Goal: Transaction & Acquisition: Purchase product/service

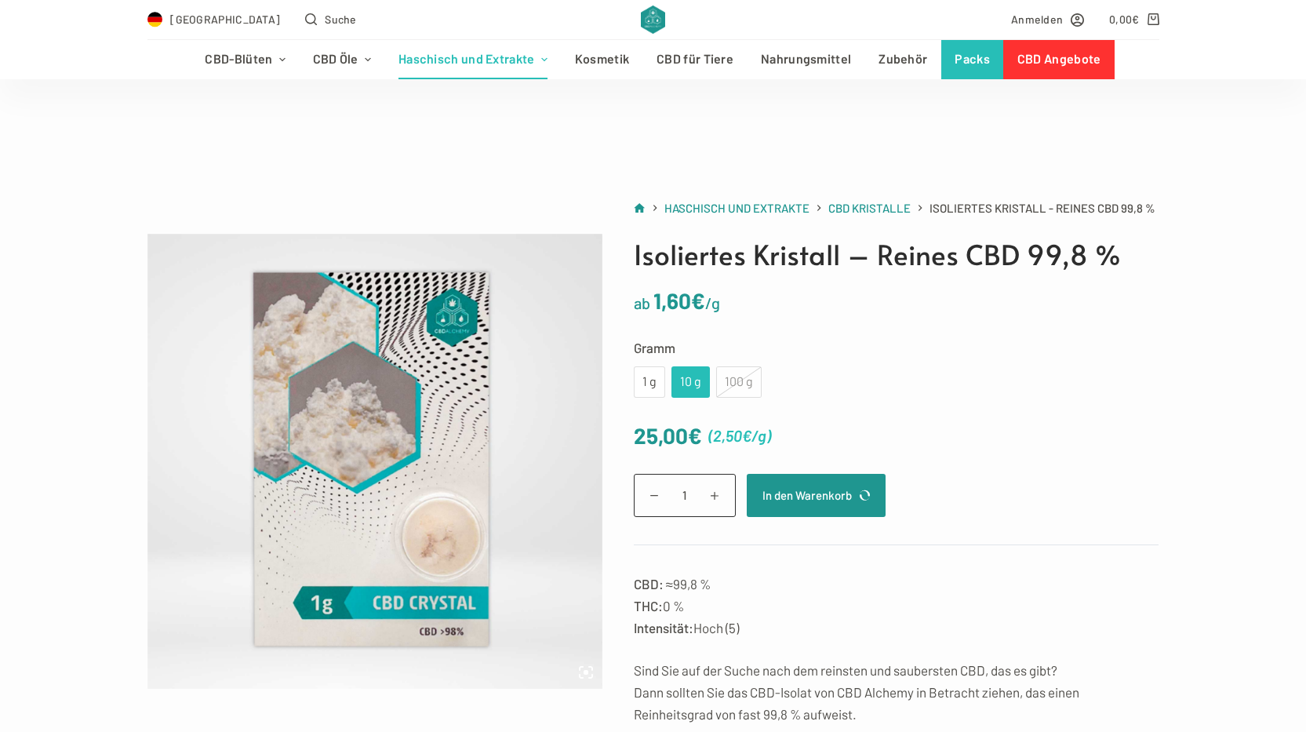
scroll to position [157, 0]
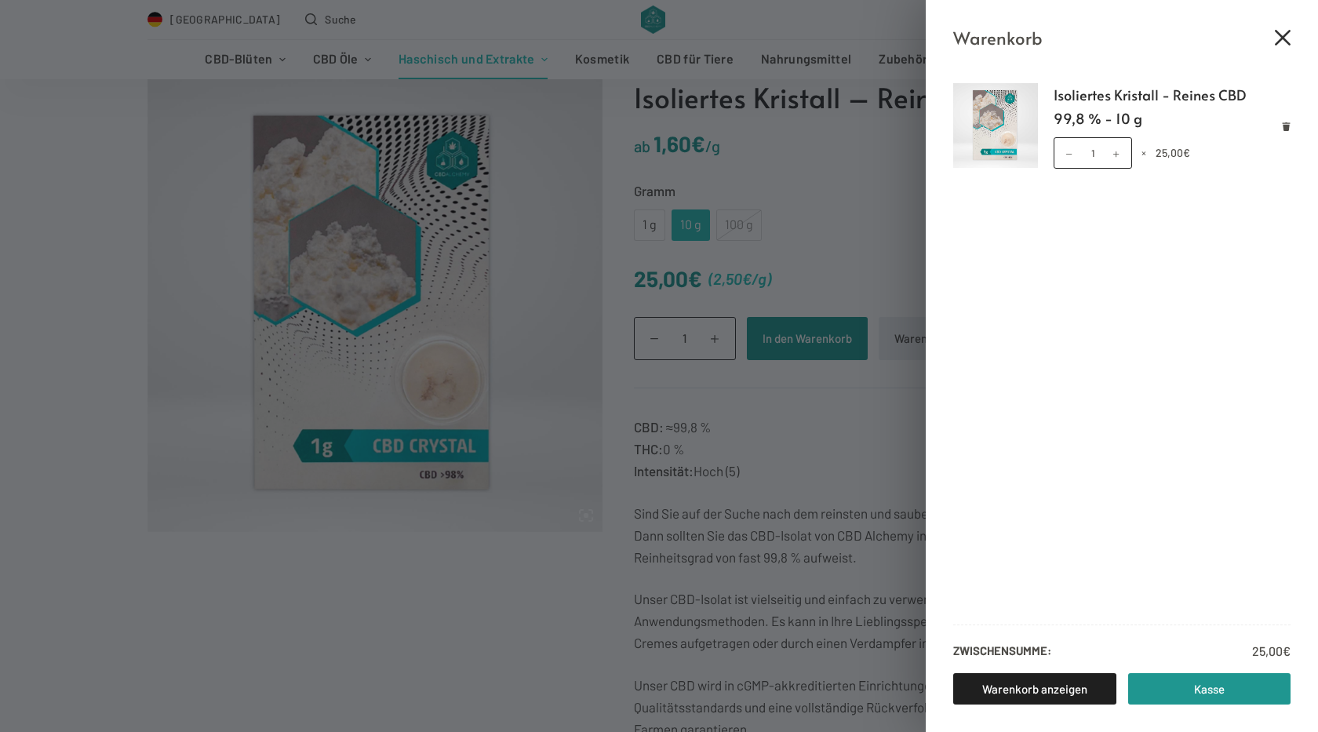
click at [1277, 34] on icon "Close cart drawer" at bounding box center [1283, 38] width 16 height 16
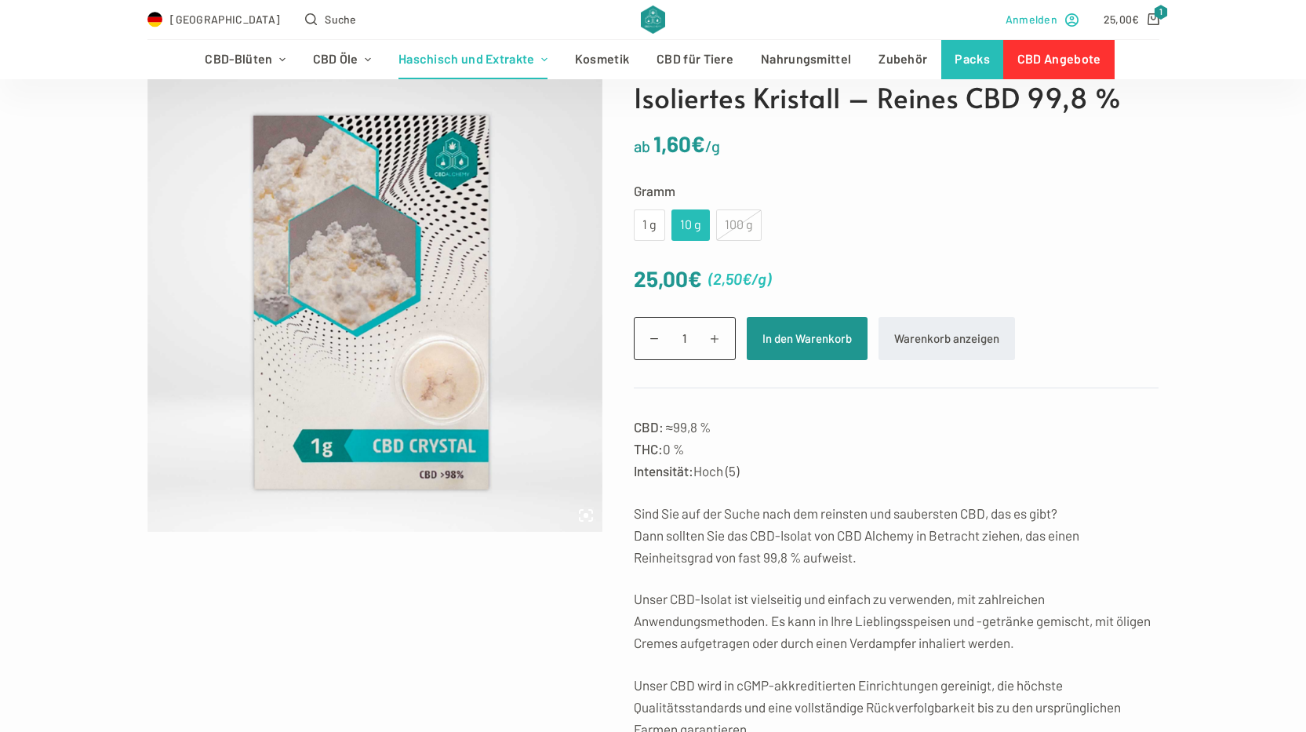
click at [1019, 19] on span "Anmelden" at bounding box center [1032, 19] width 52 height 18
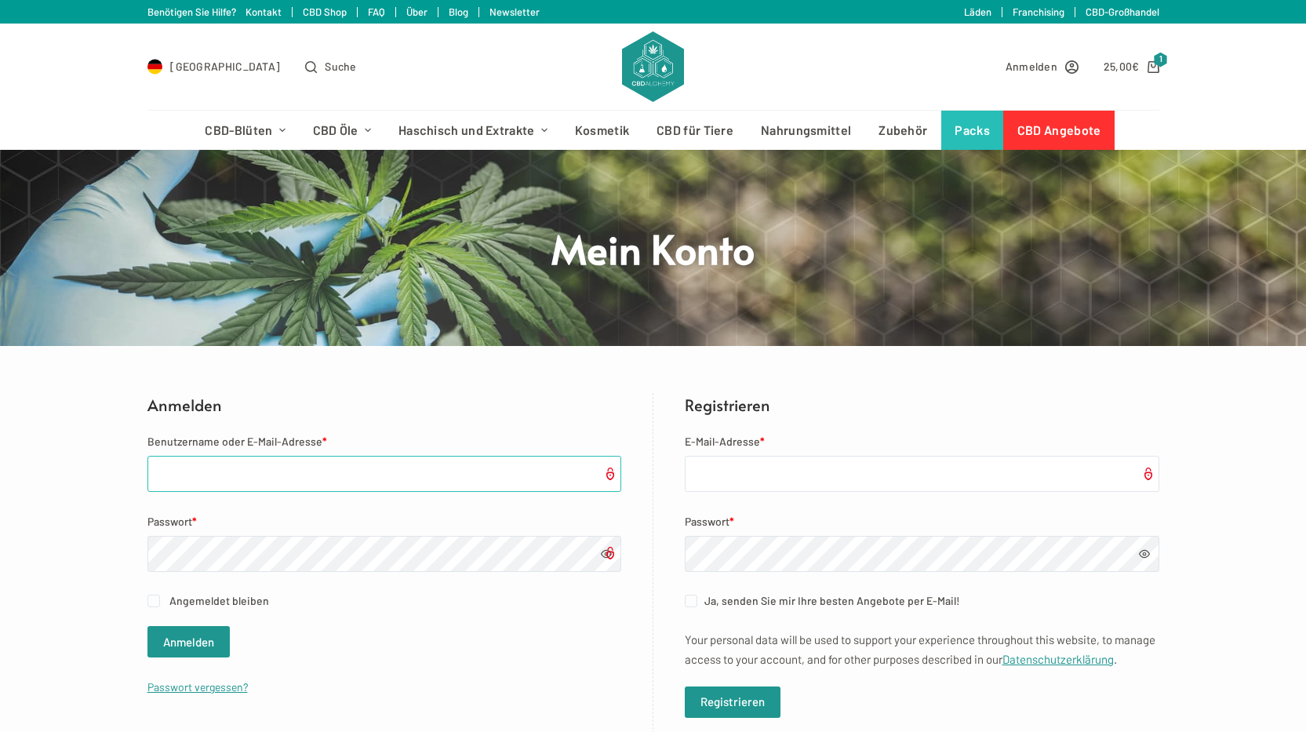
click at [195, 475] on input "Benutzername oder E-Mail-Adresse *" at bounding box center [384, 474] width 474 height 36
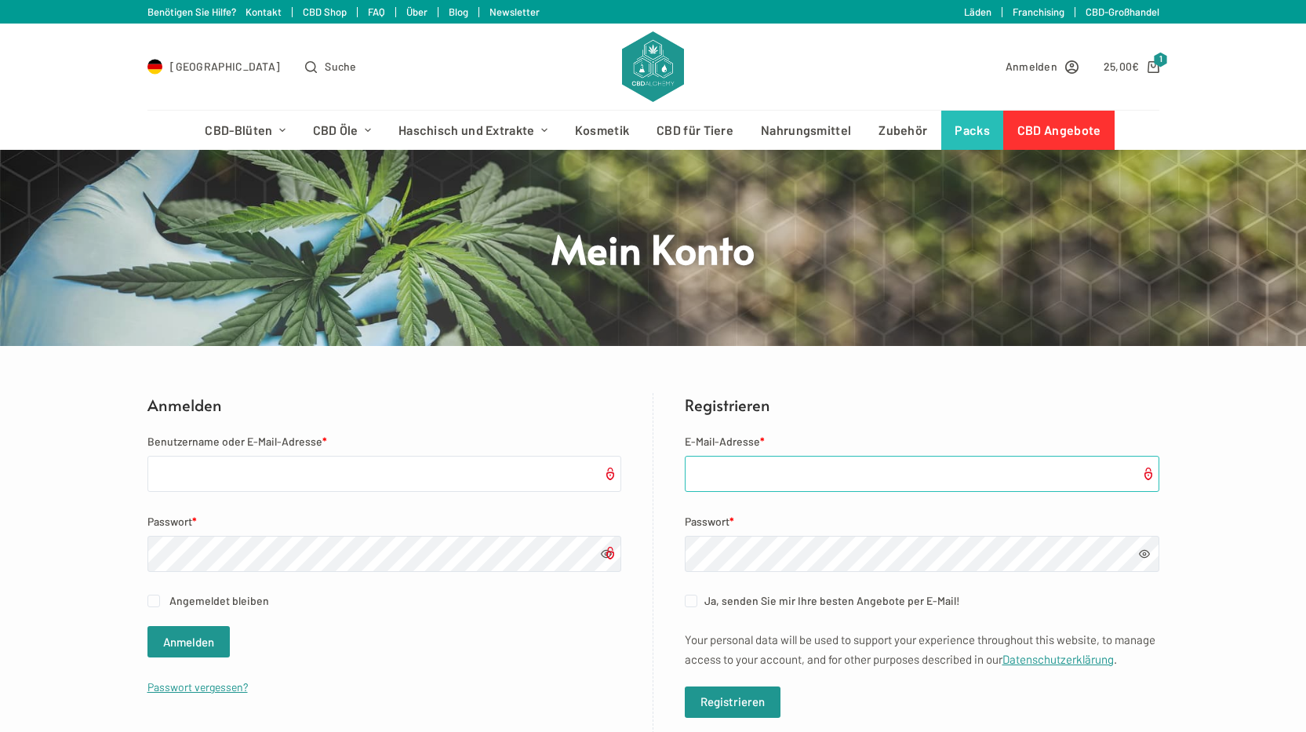
click at [763, 474] on input "E-Mail-Adresse *" at bounding box center [922, 474] width 475 height 36
type input "[EMAIL_ADDRESS][DOMAIN_NAME]"
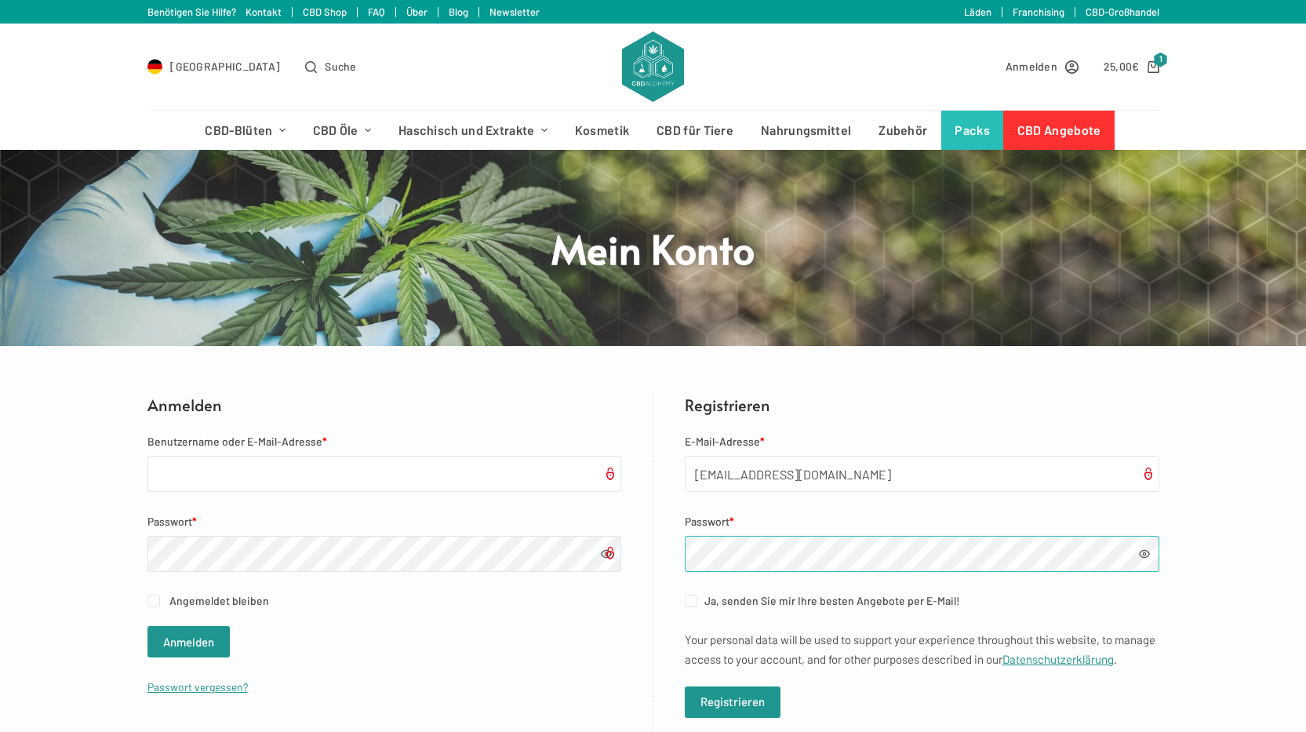
click at [581, 548] on div "Anmelden Benutzername oder E-Mail-Adresse * Passwort * Angemeldet bleiben Anmel…" at bounding box center [653, 565] width 1012 height 344
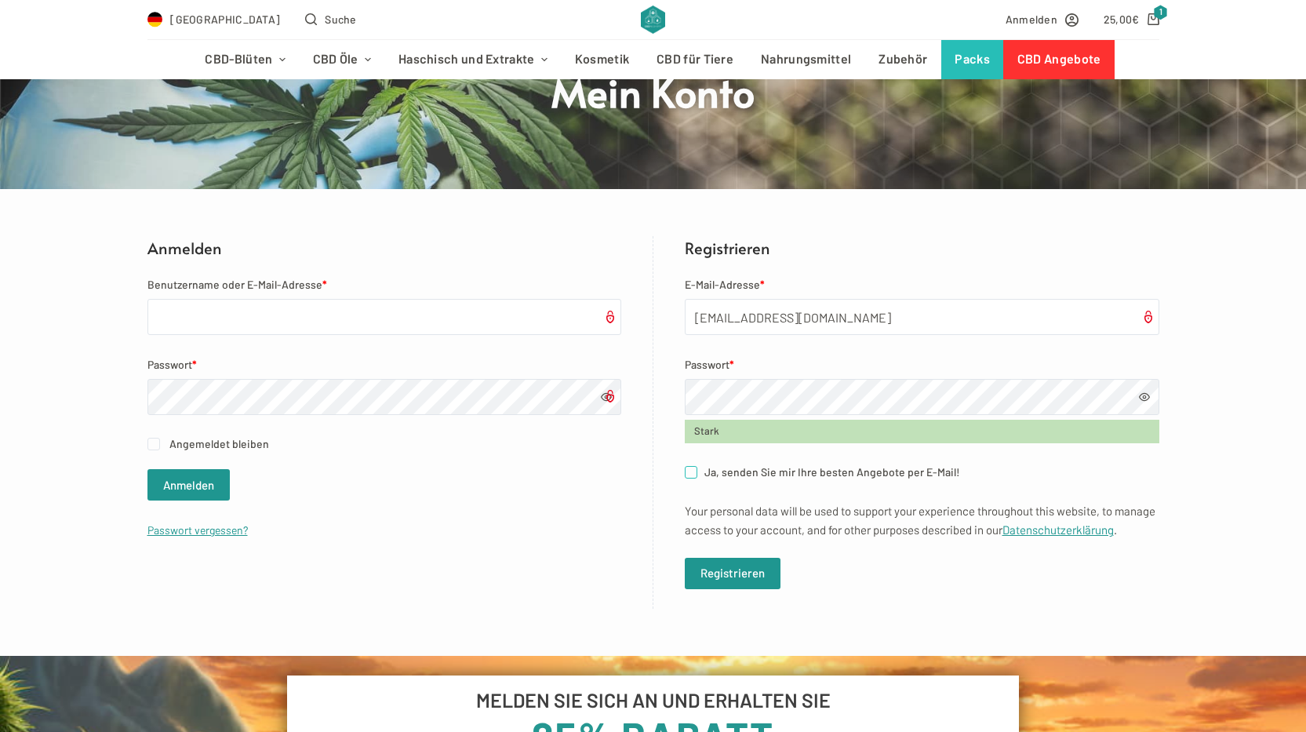
click at [690, 471] on input "Ja, senden Sie mir Ihre besten Angebote per E-Mail! (optional)" at bounding box center [691, 472] width 13 height 13
checkbox input "true"
click at [736, 588] on button "Registrieren" at bounding box center [733, 573] width 96 height 31
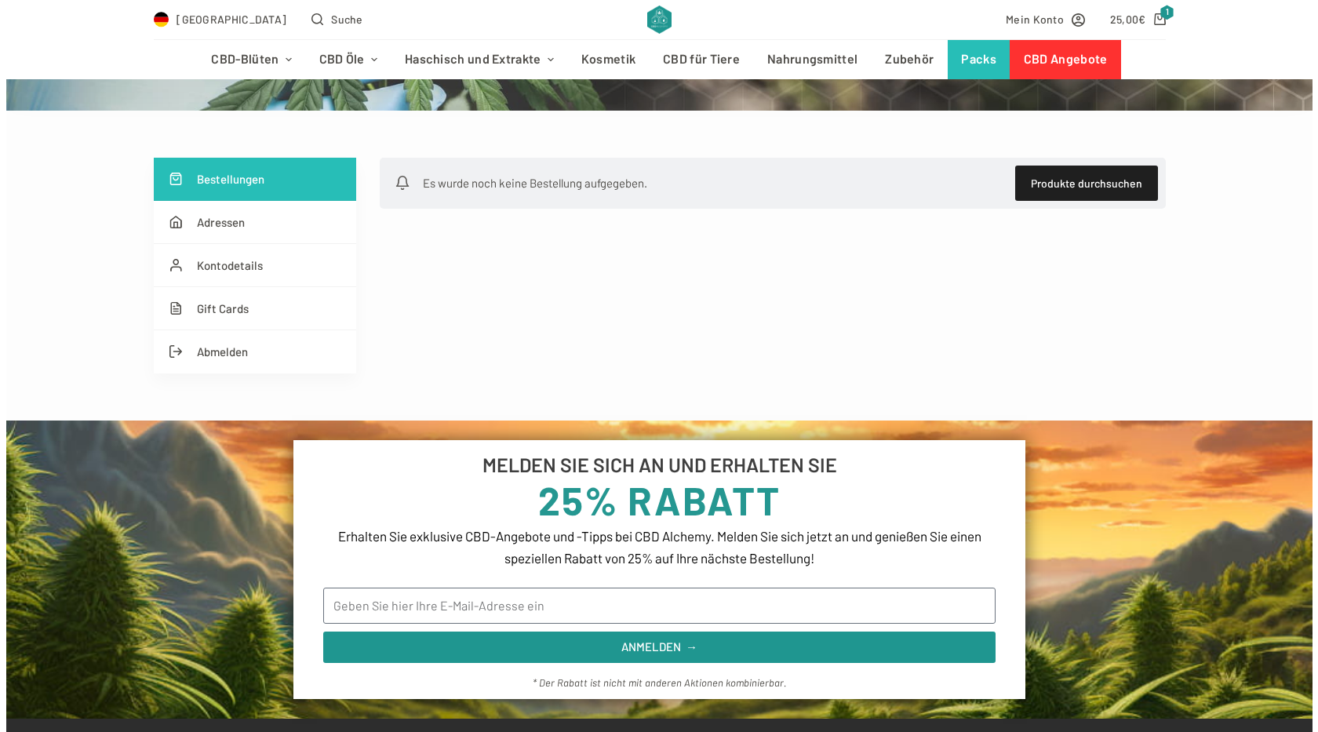
scroll to position [314, 0]
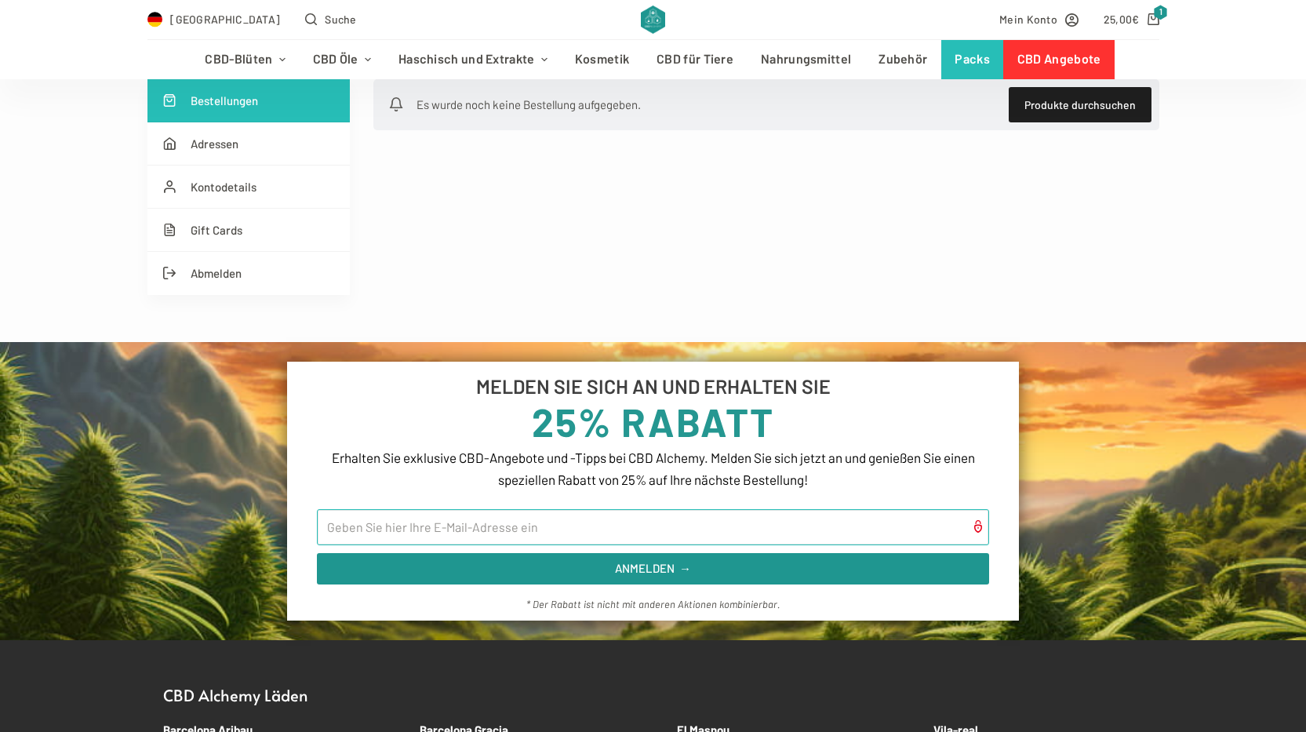
click at [358, 530] on input "Email" at bounding box center [653, 527] width 673 height 36
type input "[EMAIL_ADDRESS][DOMAIN_NAME]"
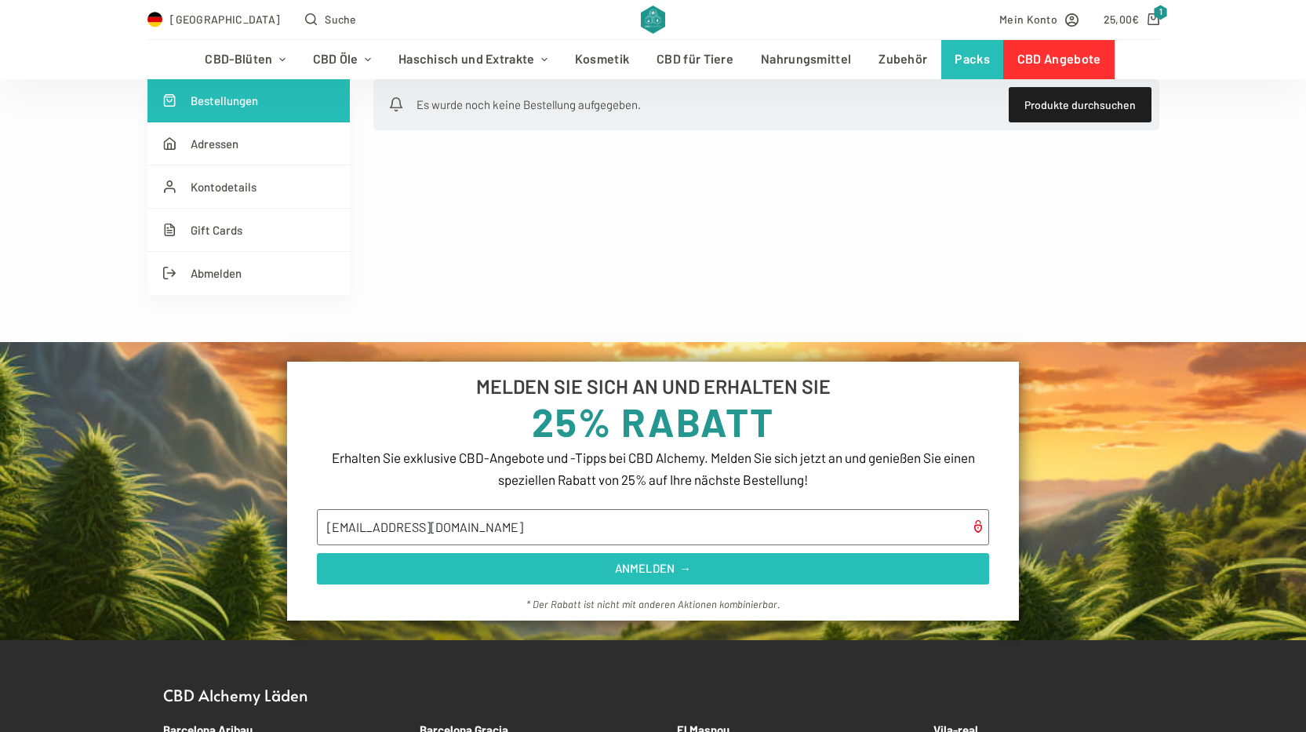
click at [667, 566] on span "ANMELDEN →" at bounding box center [653, 568] width 76 height 12
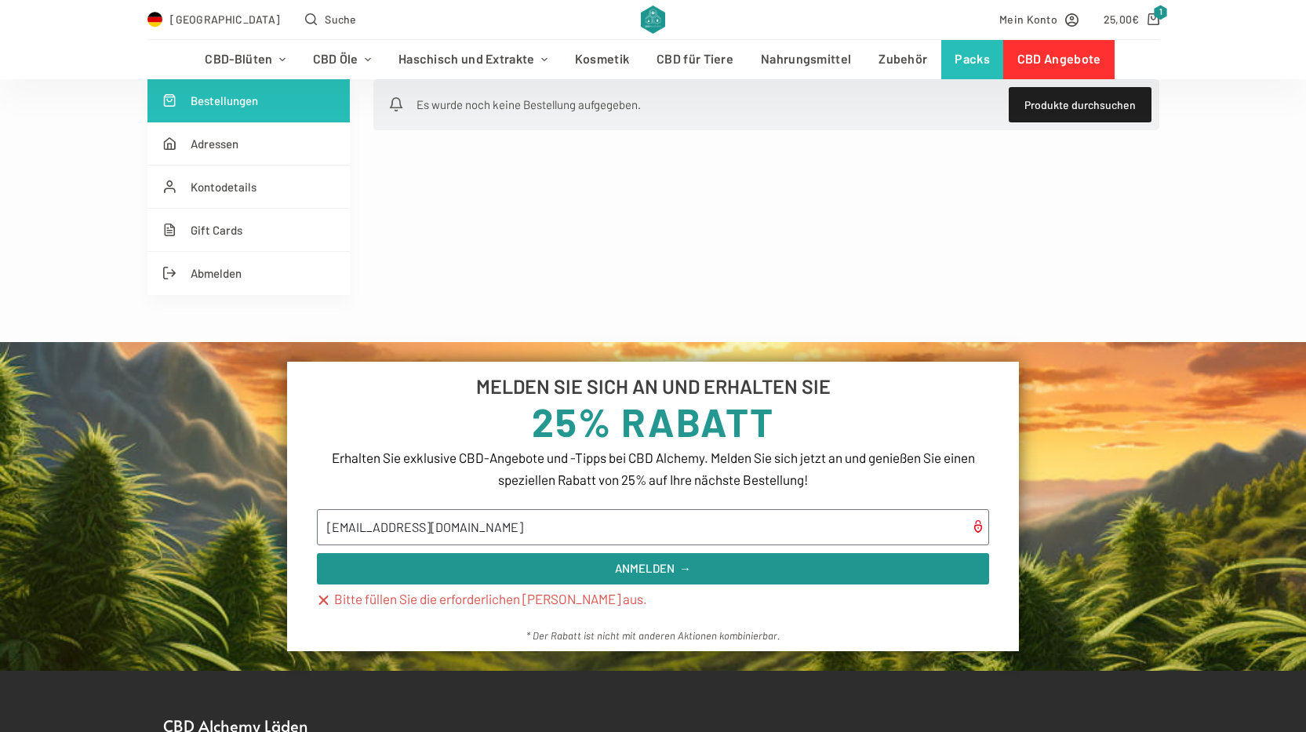
click at [1146, 370] on section "MELDEN SIE SICH AN UND ERHALTEN SIE 25% RABATT Erhalten Sie exklusive CBD-Angeb…" at bounding box center [653, 506] width 1306 height 329
click at [1154, 13] on icon "Shopping cart" at bounding box center [1154, 19] width 12 height 12
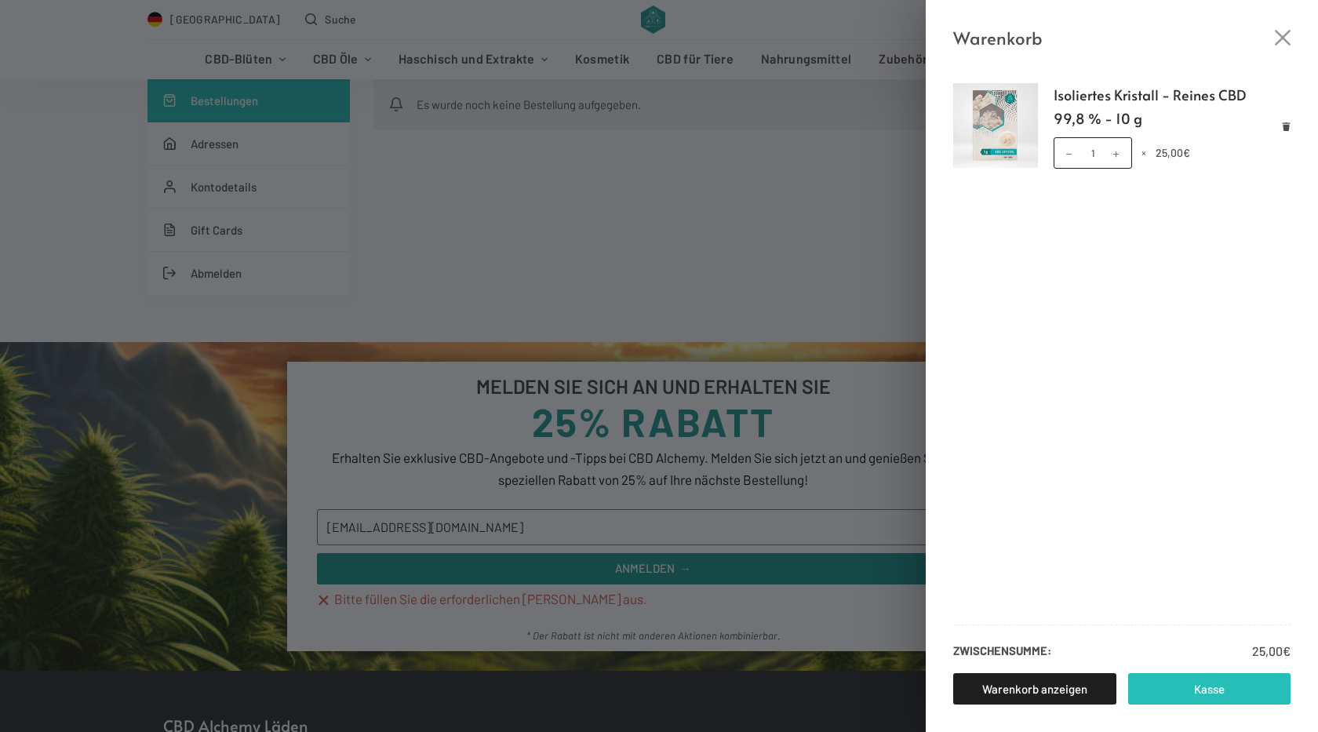
click at [1229, 694] on link "Kasse" at bounding box center [1209, 688] width 163 height 31
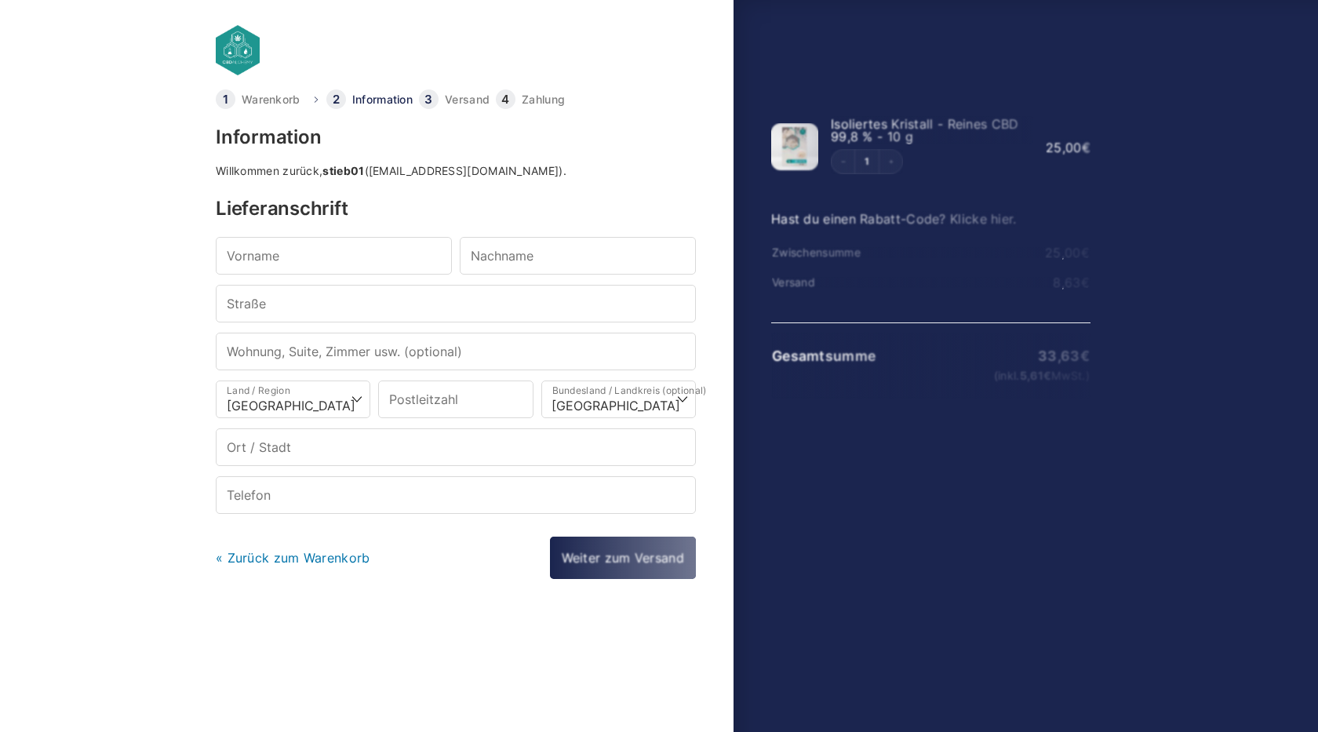
select select "DE-BE"
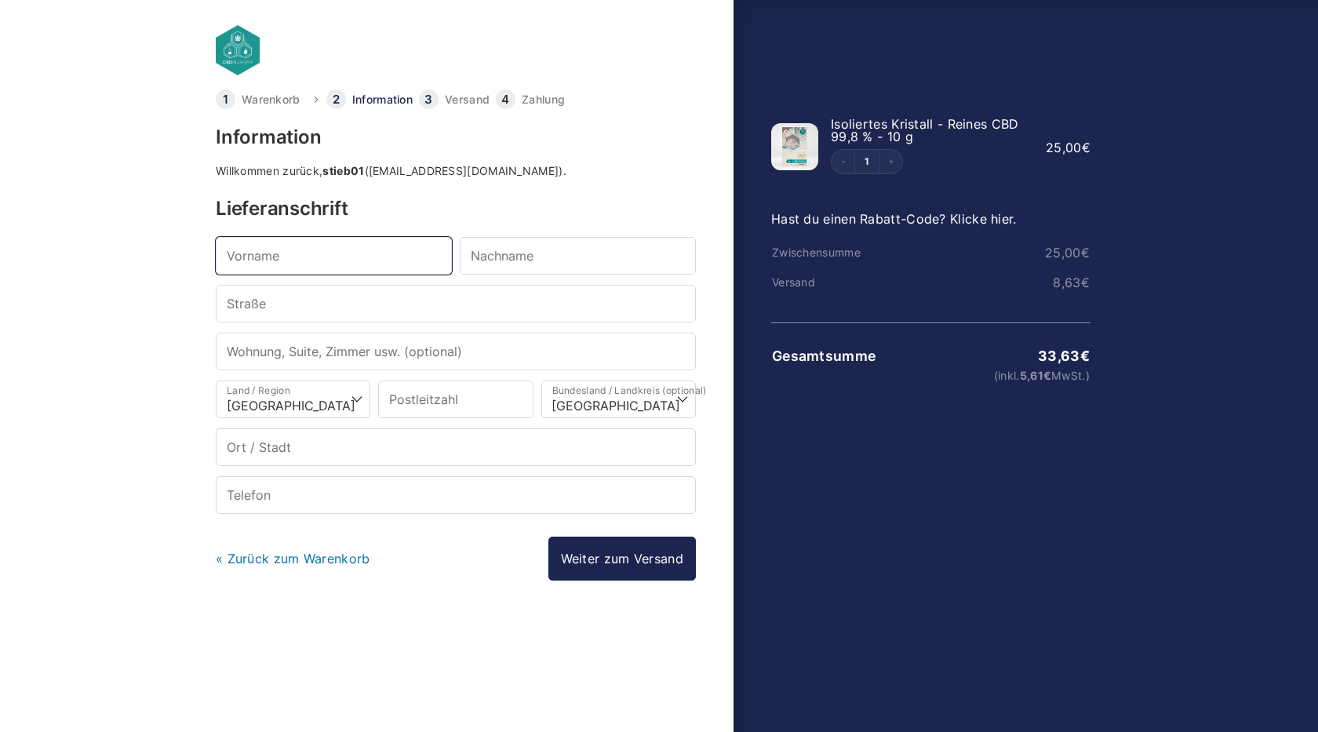
click at [258, 264] on input "Vorname *" at bounding box center [334, 256] width 236 height 38
type input "[PERSON_NAME]"
type input "Stiebitz"
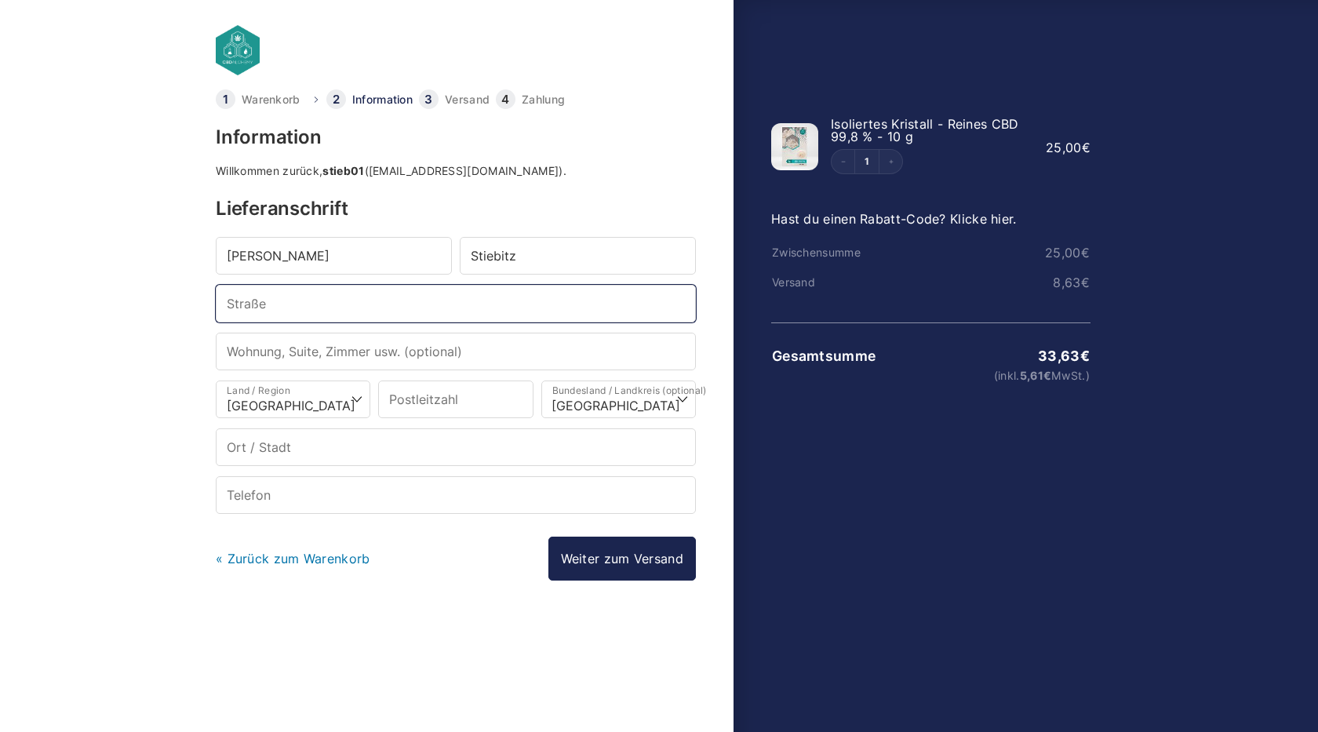
type input "Tännichtstraße1"
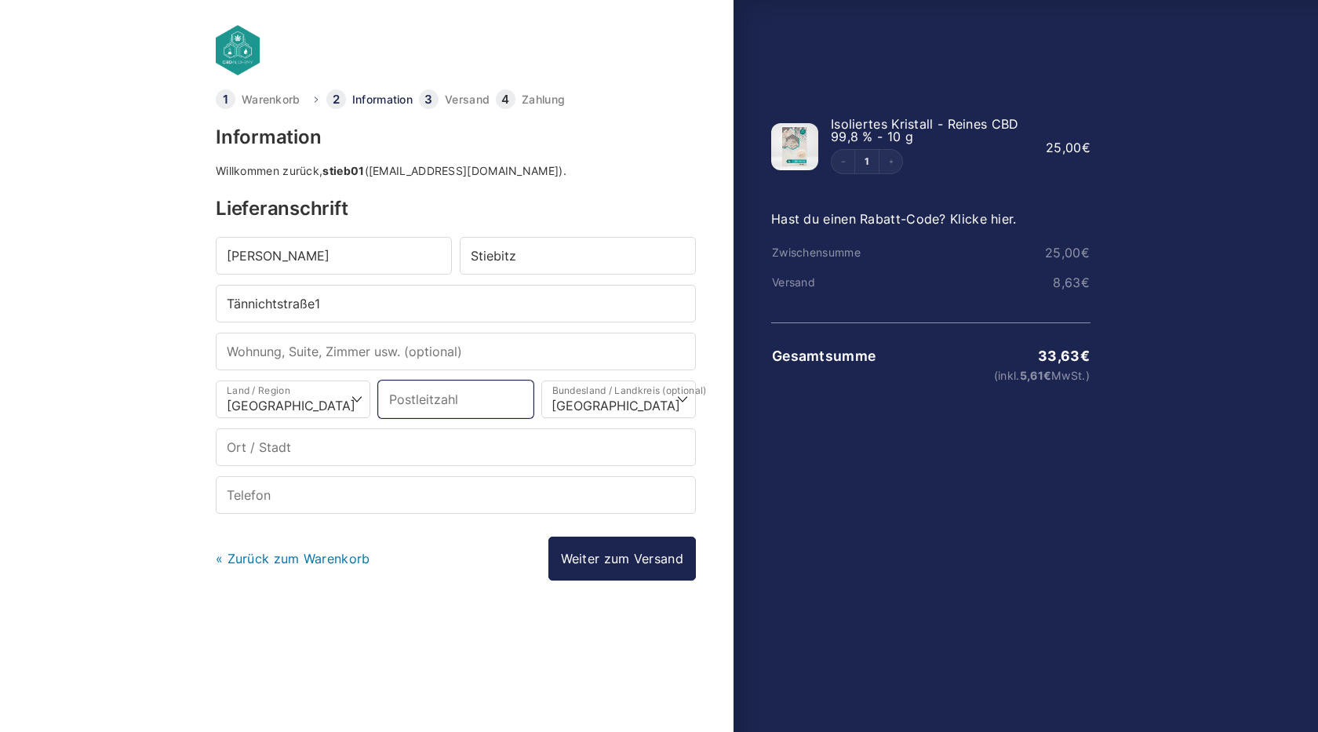
type input "02689"
type input "Sohland an der Spree"
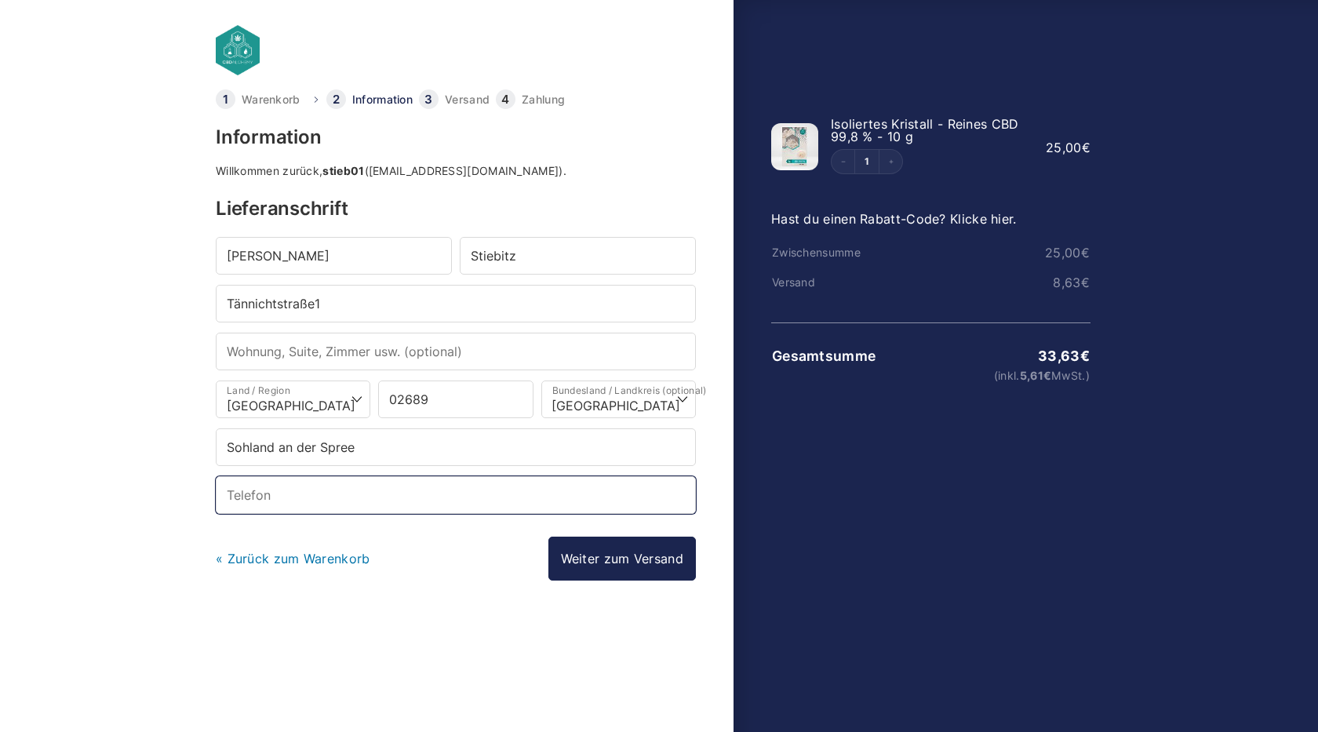
type input "+491632853119"
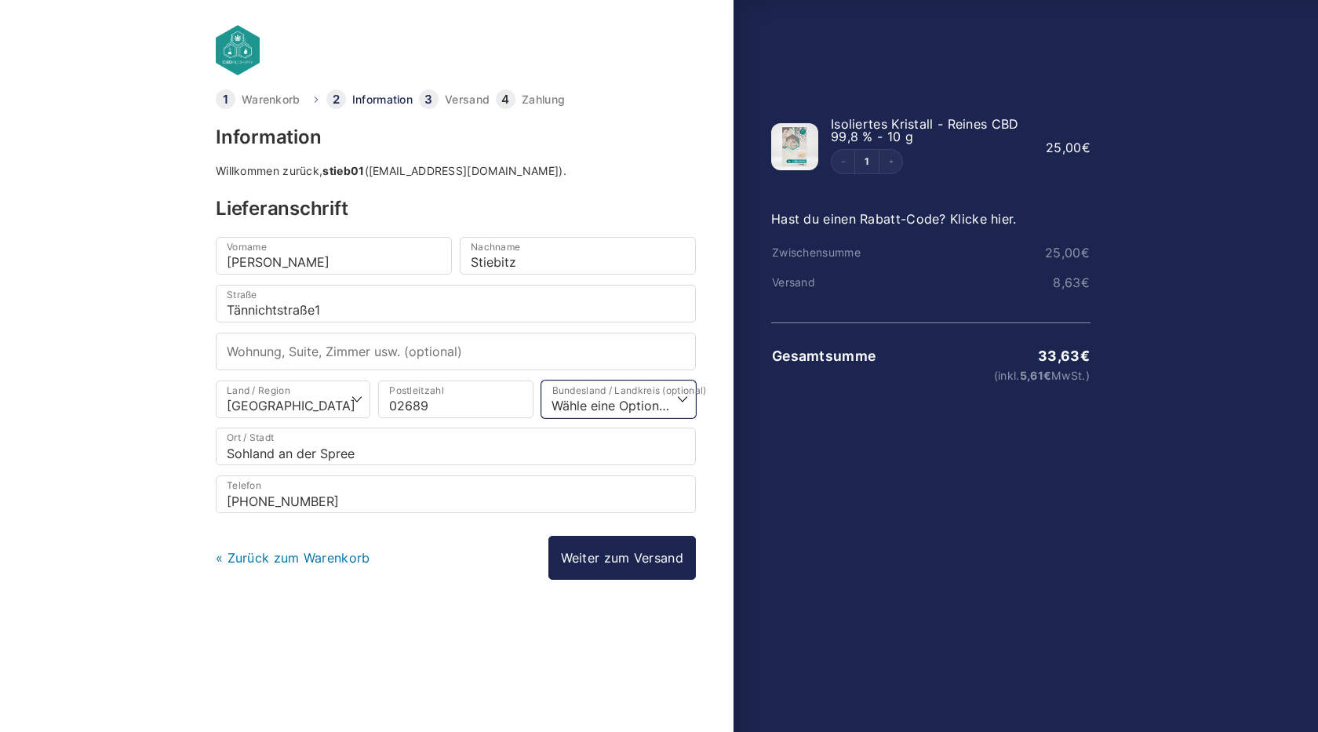
click at [680, 396] on select "Wähle eine Option… Baden-Württemberg Bayern Berlin Brandenburg Bremen Hamburg H…" at bounding box center [618, 399] width 155 height 38
select select "DE-SN"
click at [541, 380] on select "Wähle eine Option… Baden-Württemberg Bayern Berlin Brandenburg Bremen Hamburg H…" at bounding box center [618, 399] width 155 height 38
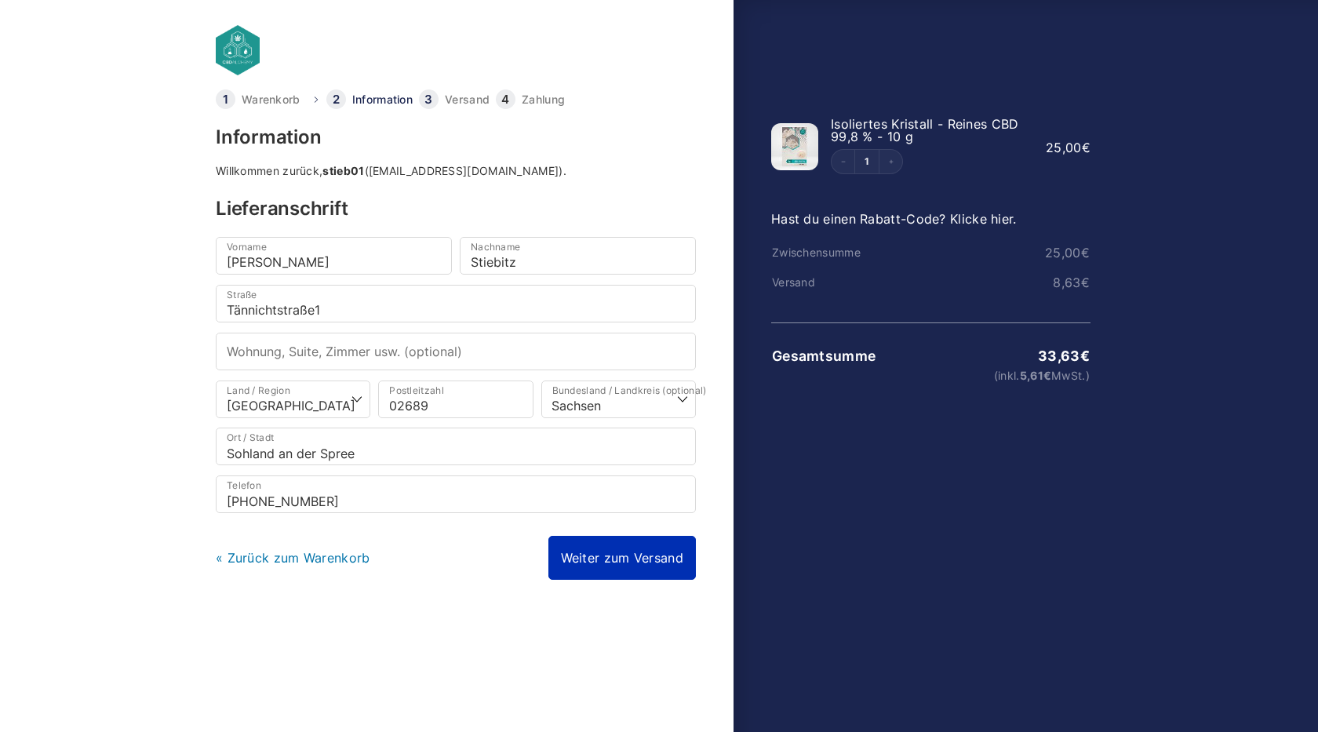
click at [593, 550] on link "Weiter zum Versand" at bounding box center [621, 558] width 147 height 44
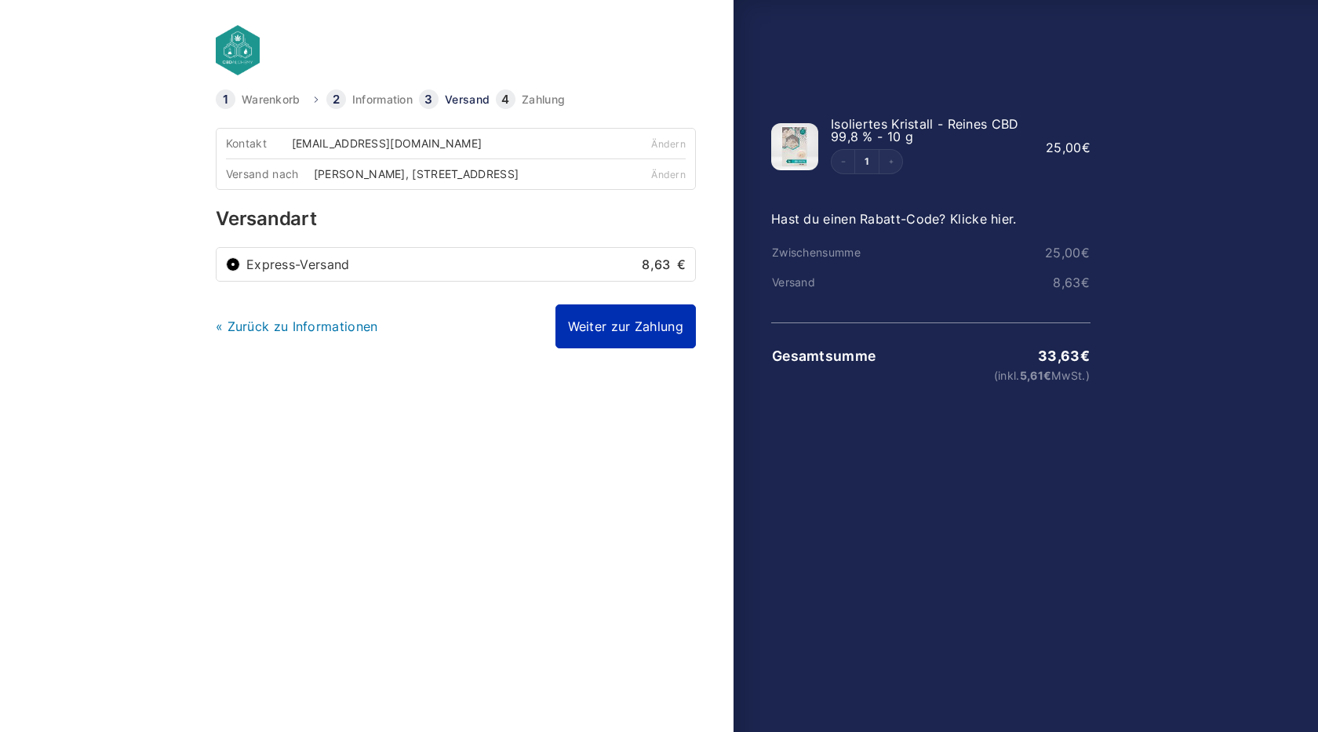
click at [595, 335] on link "Weiter zur Zahlung" at bounding box center [625, 326] width 140 height 44
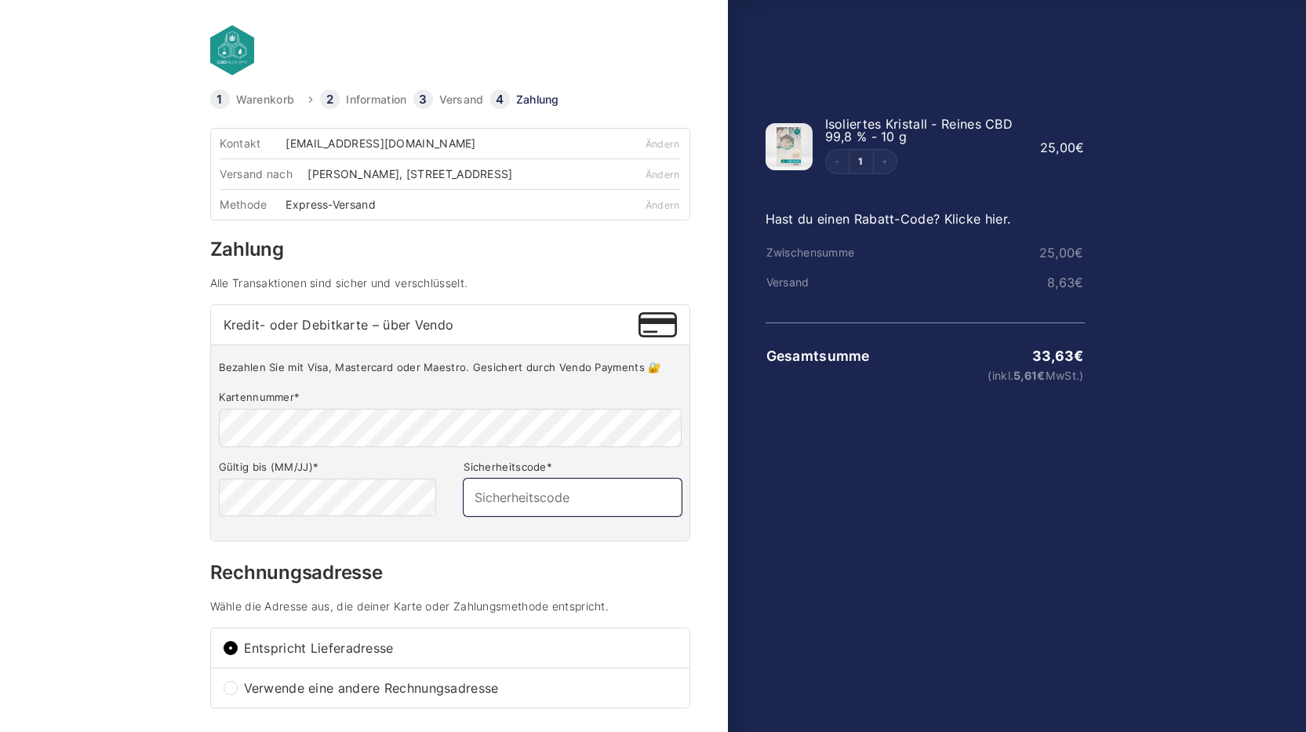
click at [479, 509] on input "Sicherheitscode *" at bounding box center [572, 498] width 217 height 38
type input "099"
click at [792, 476] on div "Bestellübersicht anzeigen Zusammenfassung von Bestellungen ausblenden 33,63 € (…" at bounding box center [914, 569] width 373 height 961
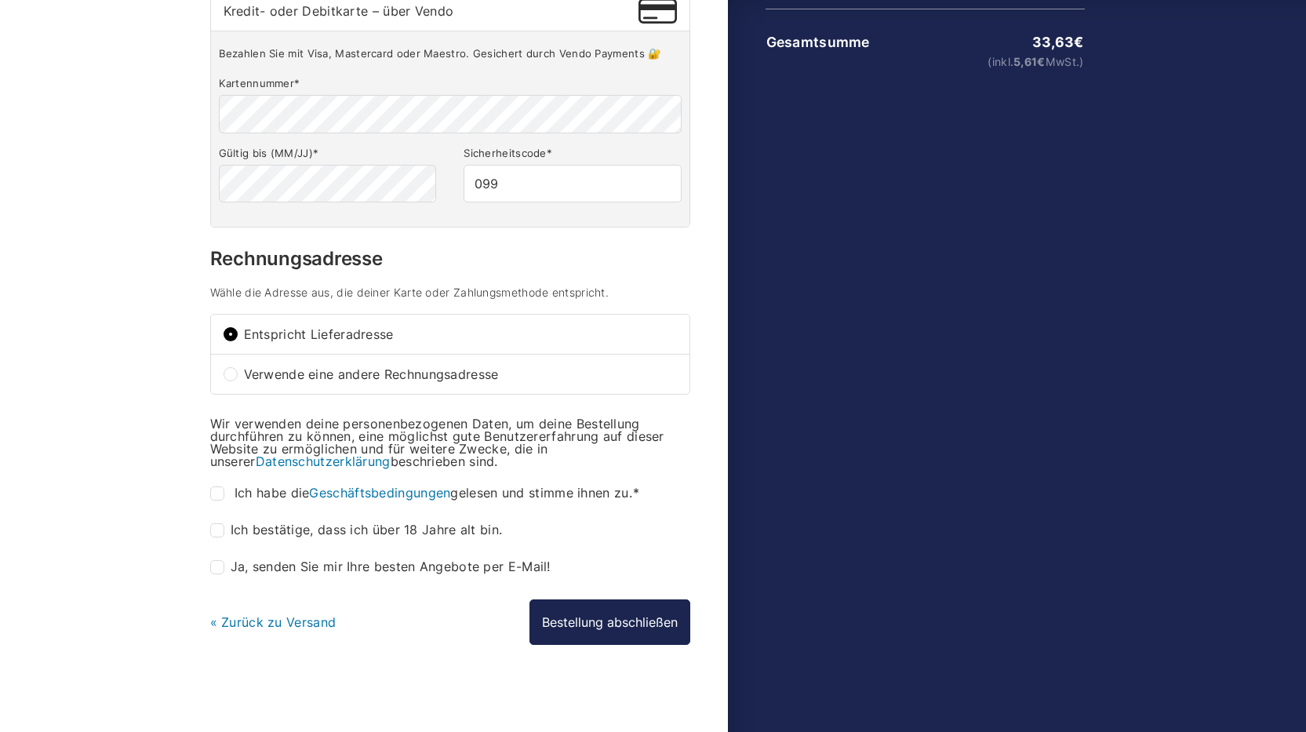
scroll to position [329, 0]
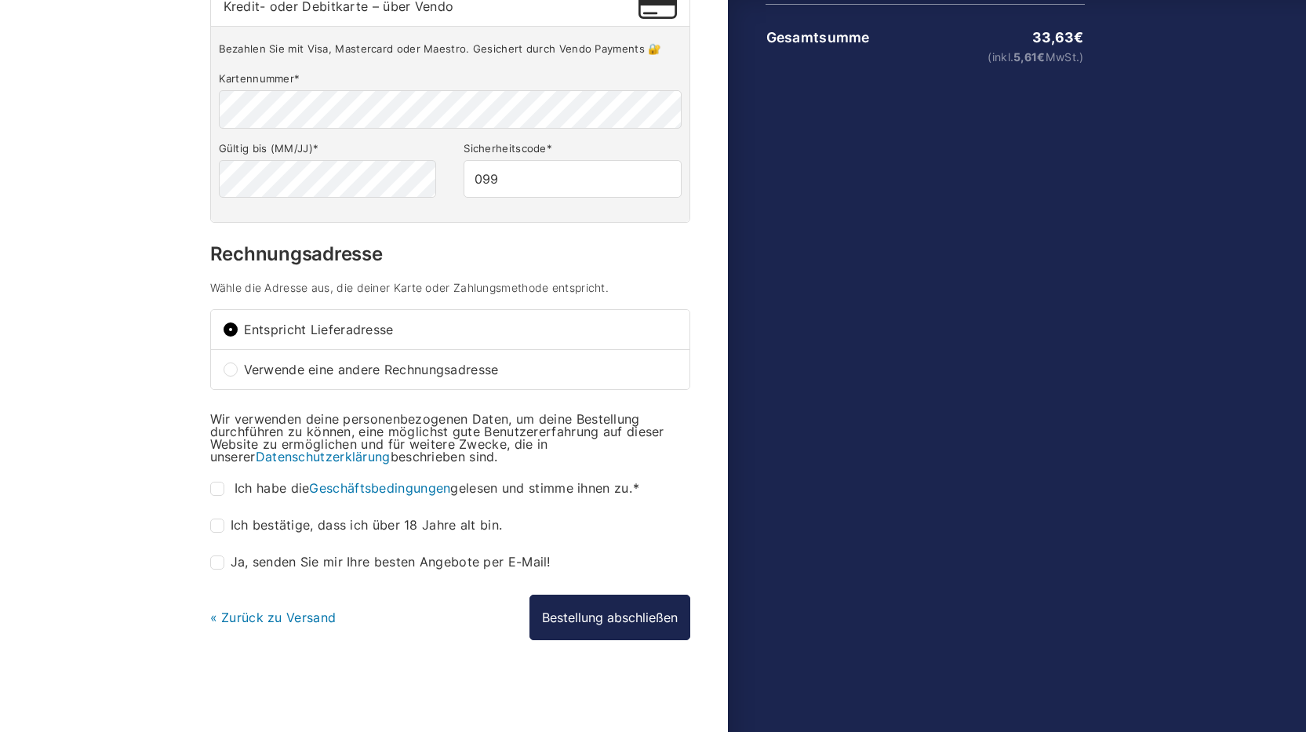
click at [212, 489] on input "Ich habe die Geschäftsbedingungen gelesen und stimme ihnen zu. *" at bounding box center [217, 489] width 14 height 14
checkbox input "true"
click at [214, 525] on input "Ich bestätige, dass ich über 18 Jahre alt bin. *" at bounding box center [217, 526] width 14 height 14
checkbox input "true"
click at [214, 555] on input "Ja, senden Sie mir Ihre besten Angebote per E-Mail! (optional)" at bounding box center [217, 562] width 14 height 14
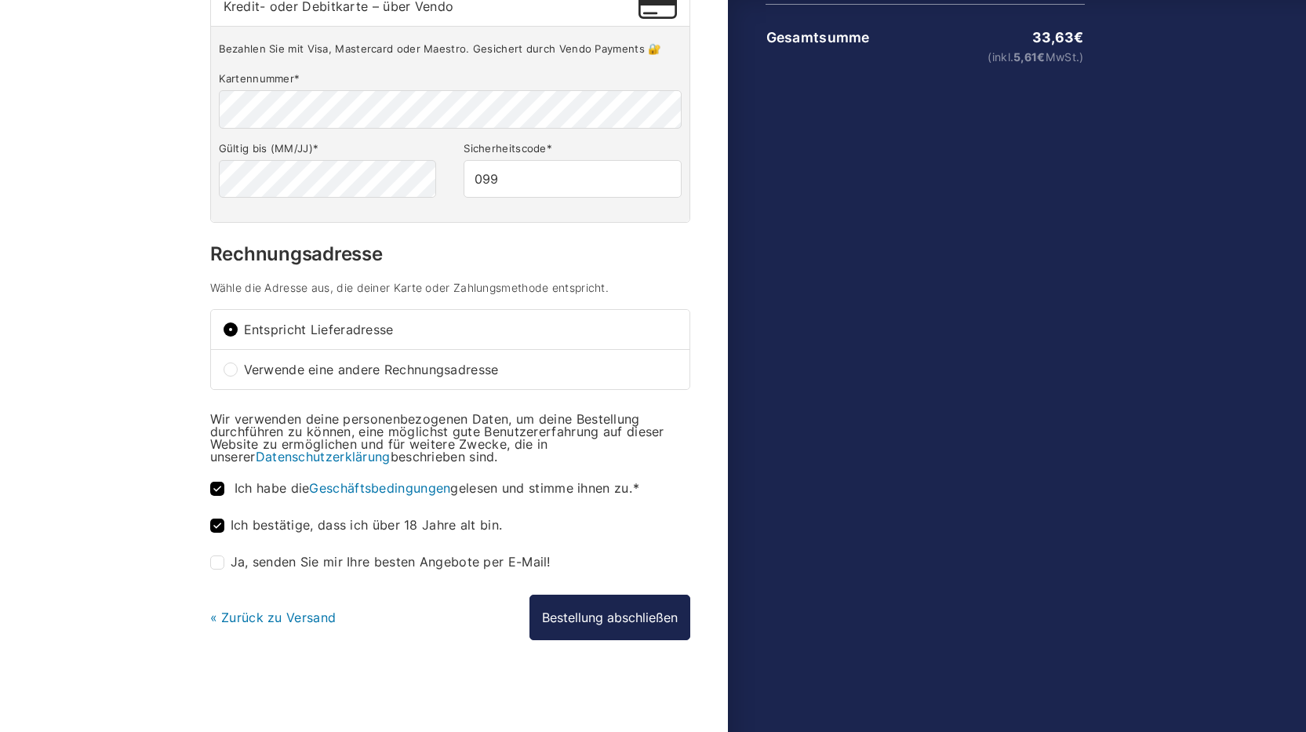
checkbox input "true"
click at [570, 611] on button "Bestellung abschließen" at bounding box center [610, 617] width 161 height 45
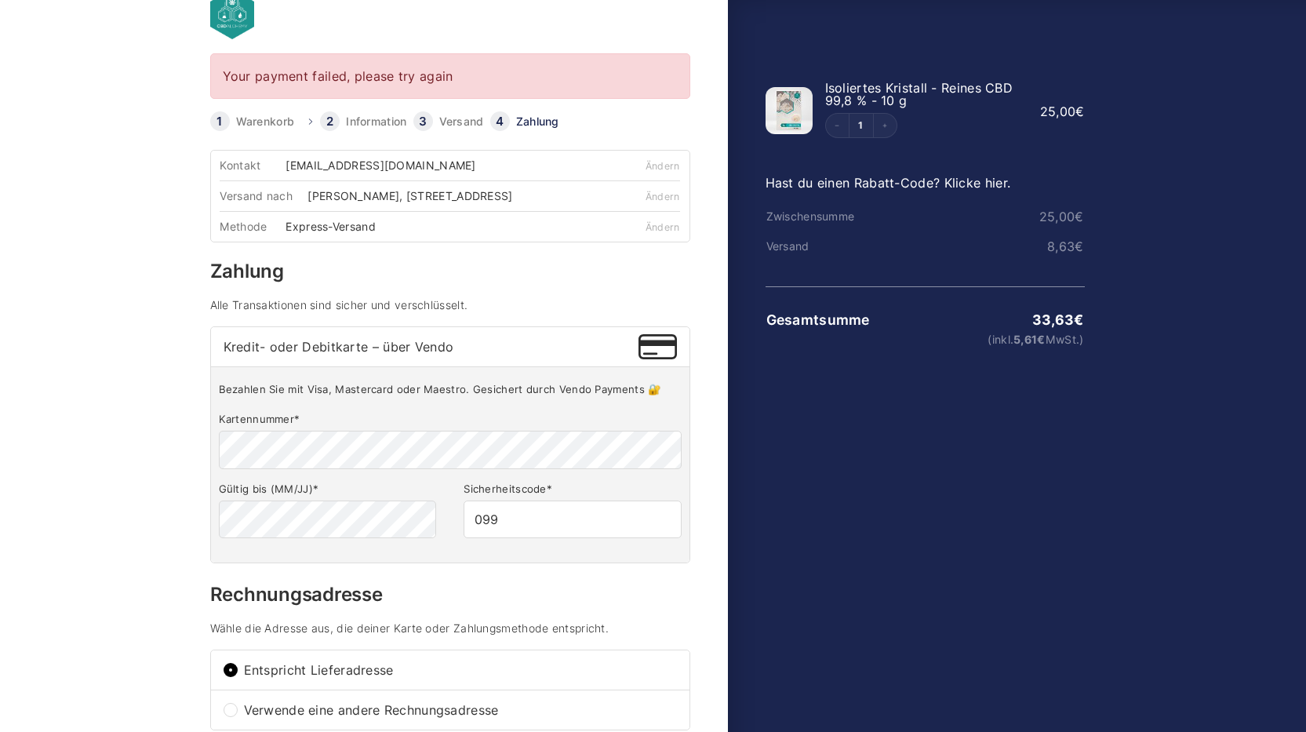
scroll to position [11, 0]
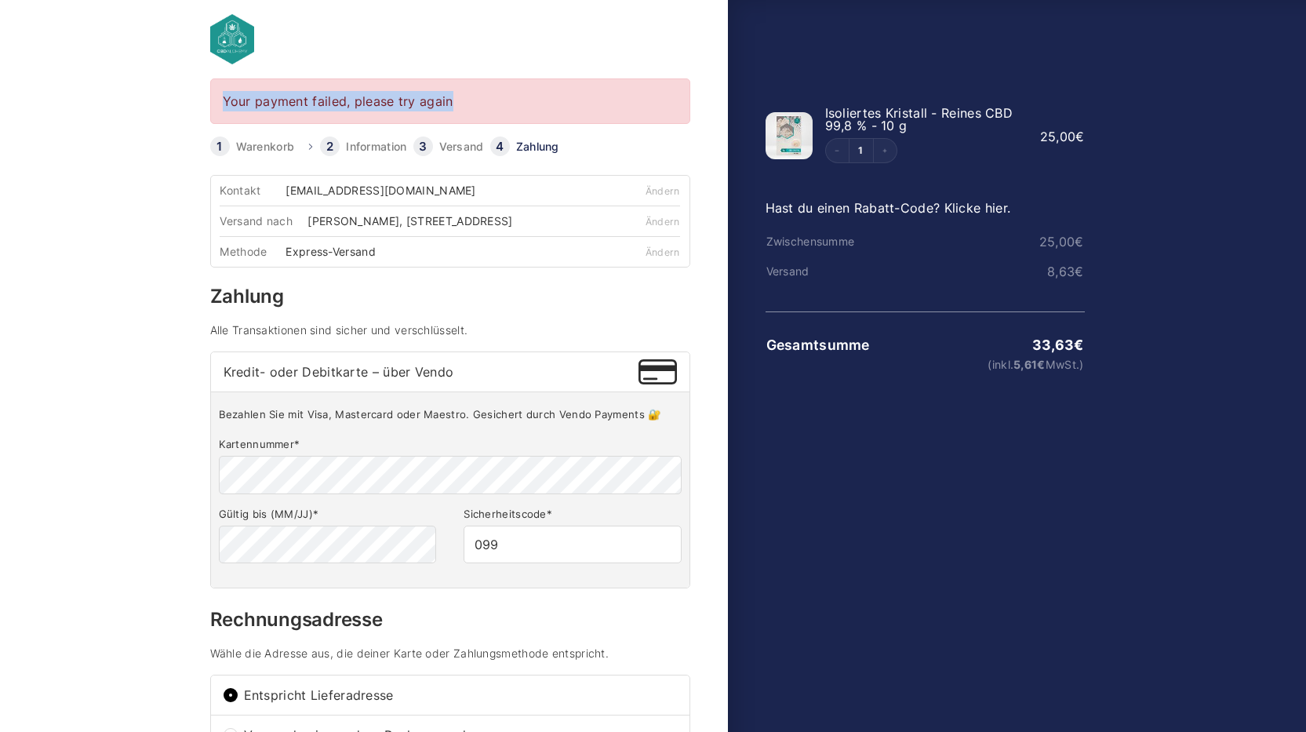
drag, startPoint x: 454, startPoint y: 98, endPoint x: 206, endPoint y: 98, distance: 247.9
click at [206, 98] on div "Your payment failed, please try again Warenkorb Information Versand Zahlung Inf…" at bounding box center [467, 587] width 522 height 1019
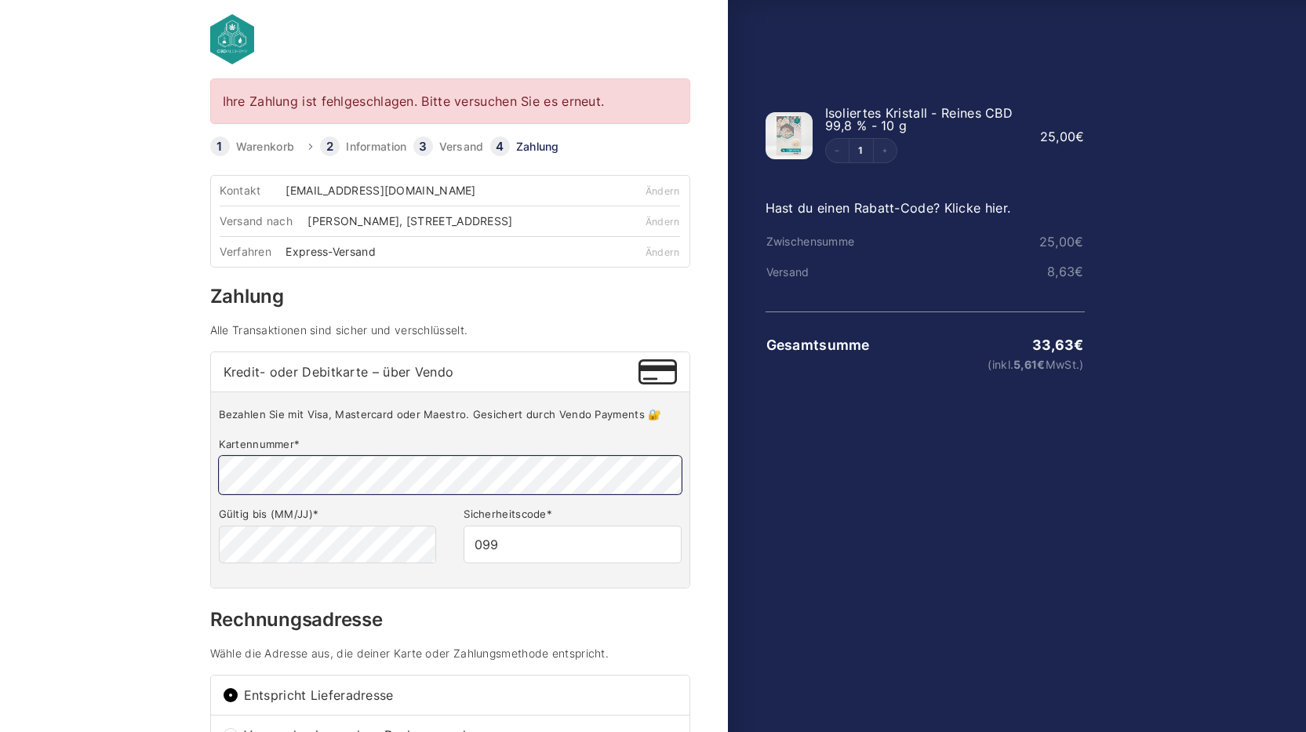
click at [115, 499] on body "Ihre Zahlung ist fehlgeschlagen. Bitte versuchen Sie es erneut. Warenkorb Infor…" at bounding box center [653, 330] width 1306 height 682
click at [68, 570] on body "Ihre Zahlung ist fehlgeschlagen. Bitte versuchen Sie es erneut. Warenkorb Infor…" at bounding box center [653, 330] width 1306 height 682
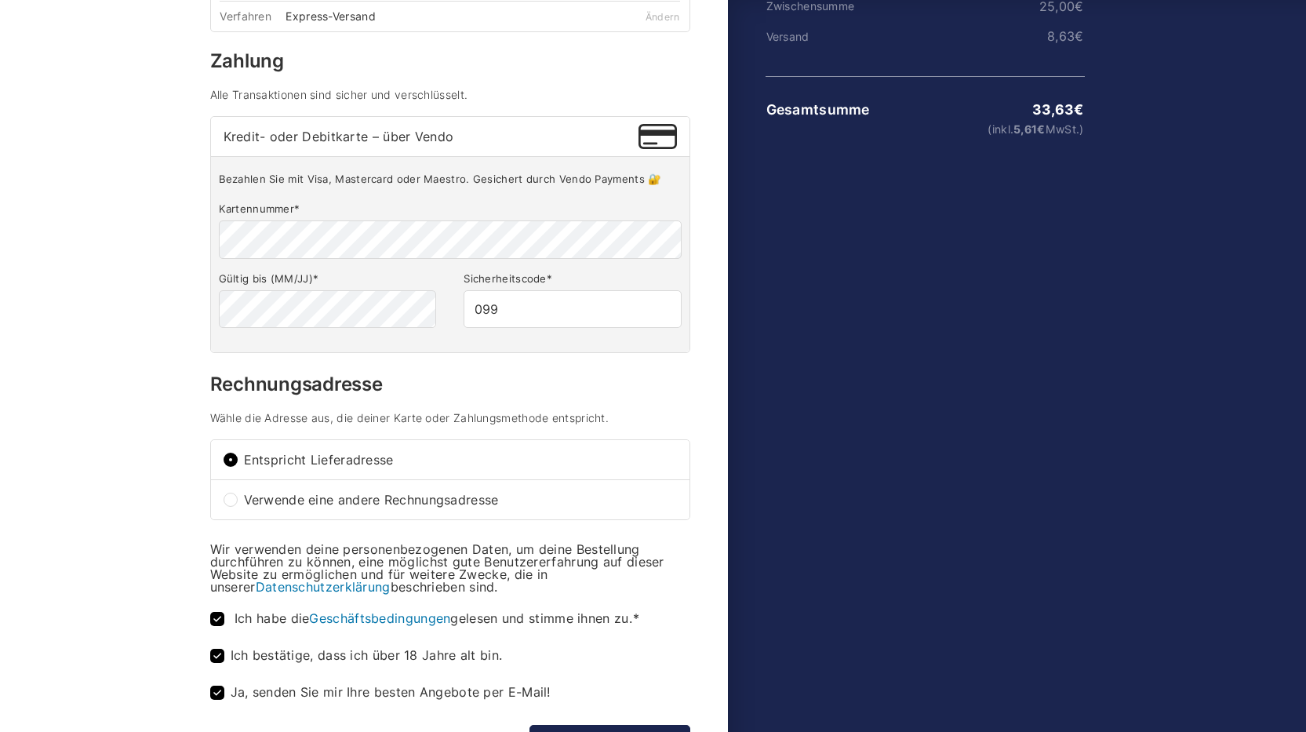
scroll to position [388, 0]
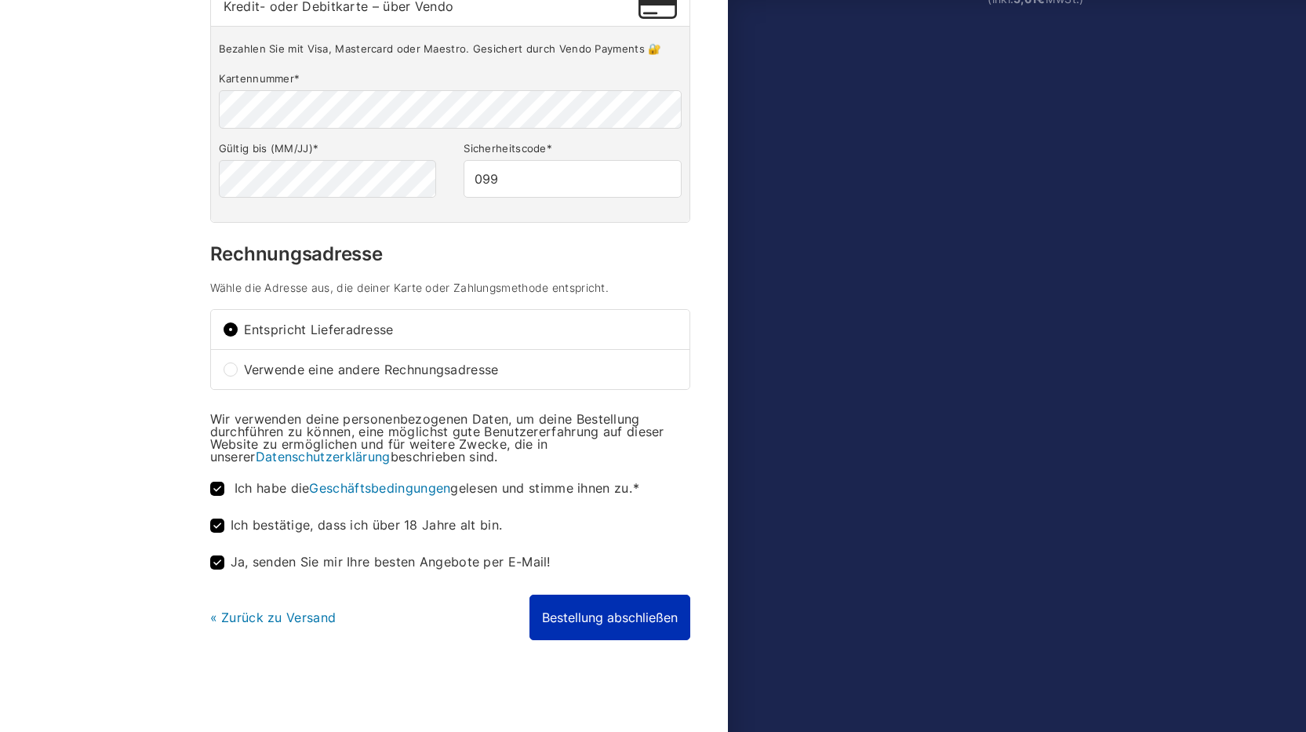
click at [635, 625] on button "Bestellung abschließen" at bounding box center [610, 617] width 161 height 45
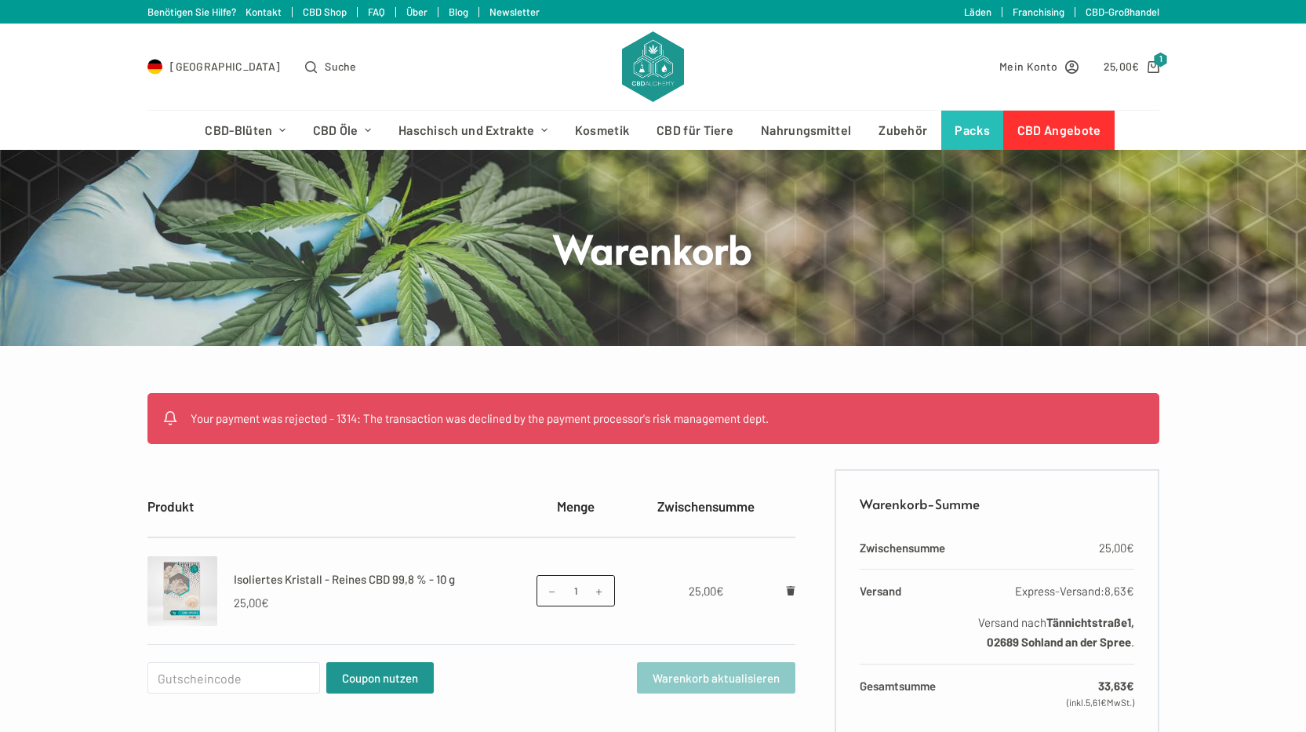
drag, startPoint x: 786, startPoint y: 420, endPoint x: 181, endPoint y: 402, distance: 605.1
click at [181, 402] on ul "Your payment was rejected - 1314: The transaction was declined by the payment p…" at bounding box center [653, 418] width 1012 height 51
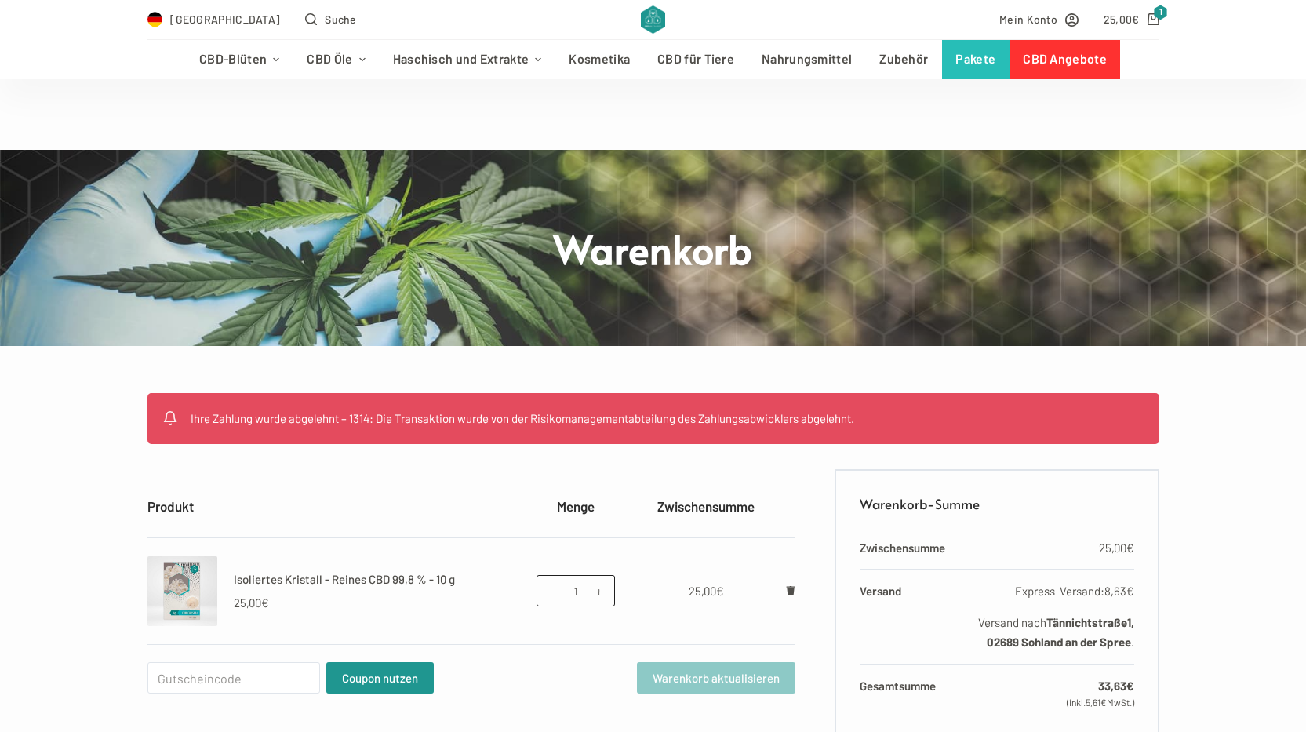
scroll to position [392, 0]
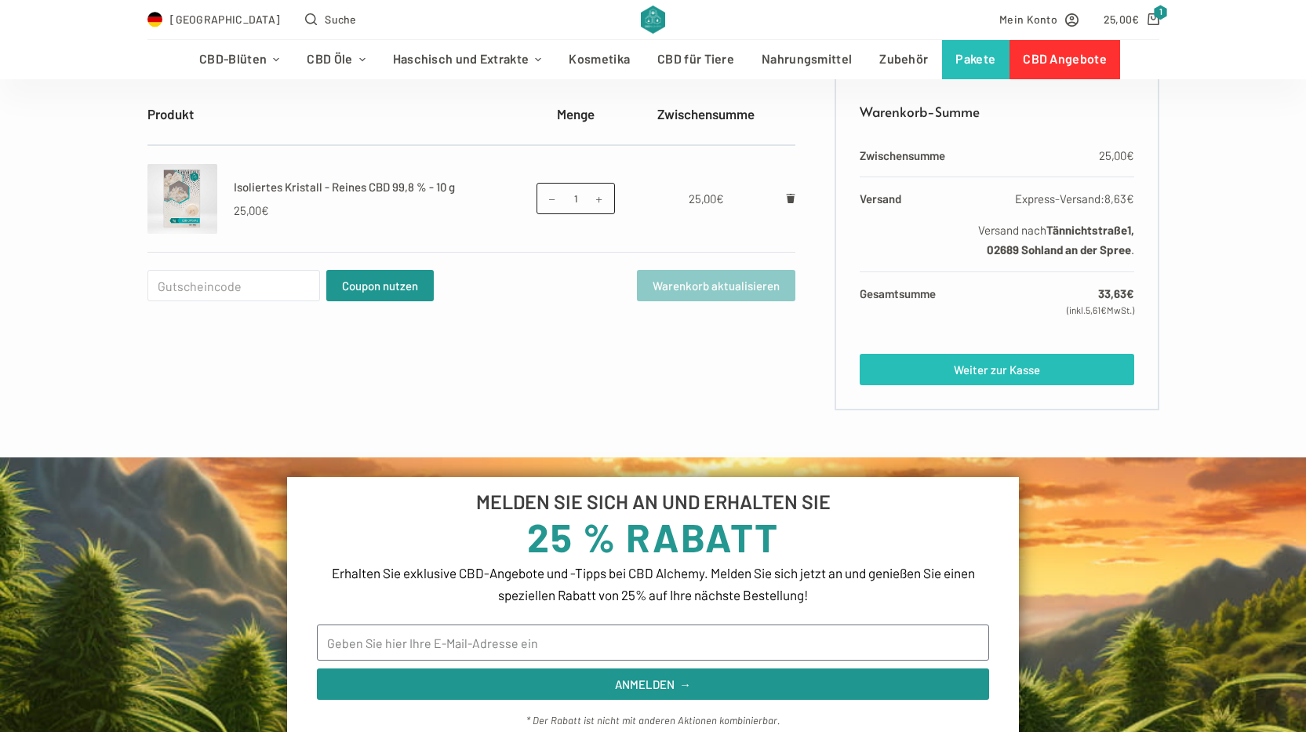
click at [1024, 372] on link "Weiter zur Kasse" at bounding box center [997, 369] width 274 height 31
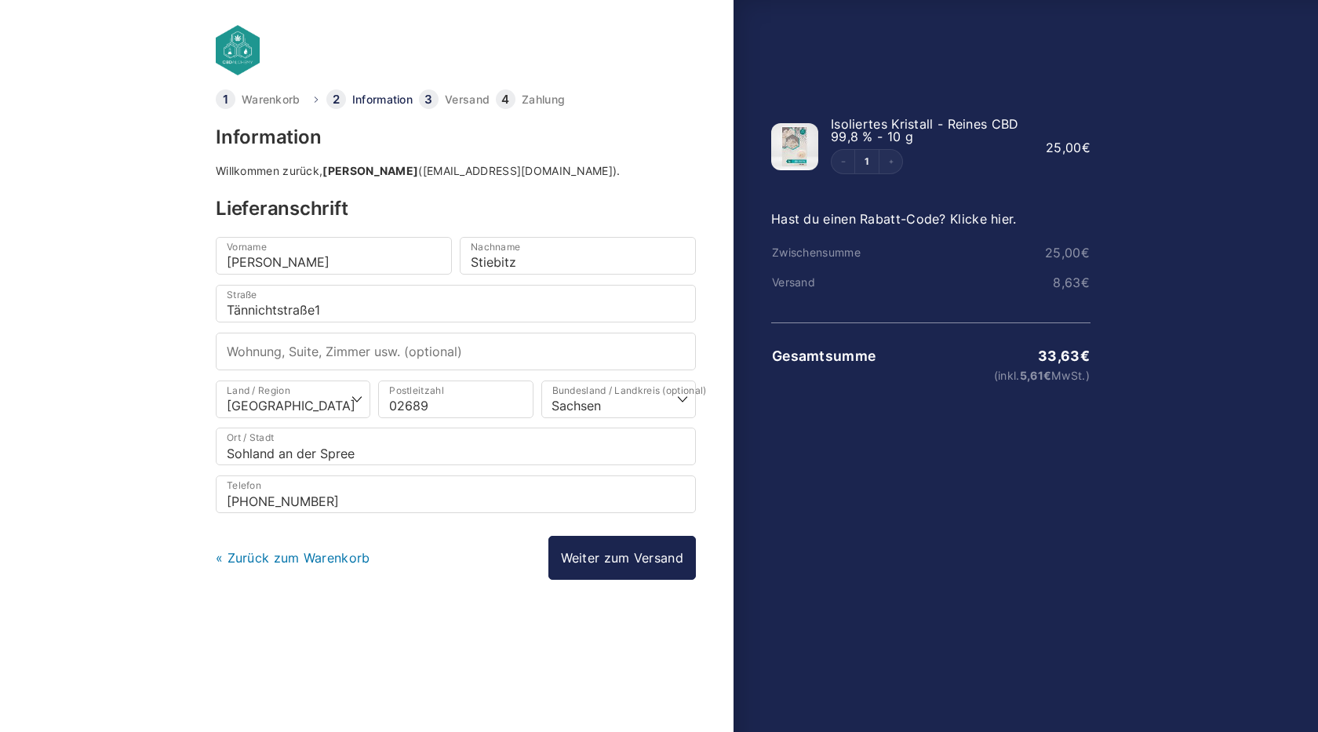
select select "DE-SN"
click at [274, 264] on input "[PERSON_NAME]" at bounding box center [334, 256] width 236 height 38
type input "D"
type input "[PERSON_NAME]"
click at [133, 602] on body "Warenkorb Information Versand Zahlung Information Willkommen zurück, [PERSON_NA…" at bounding box center [659, 341] width 1318 height 682
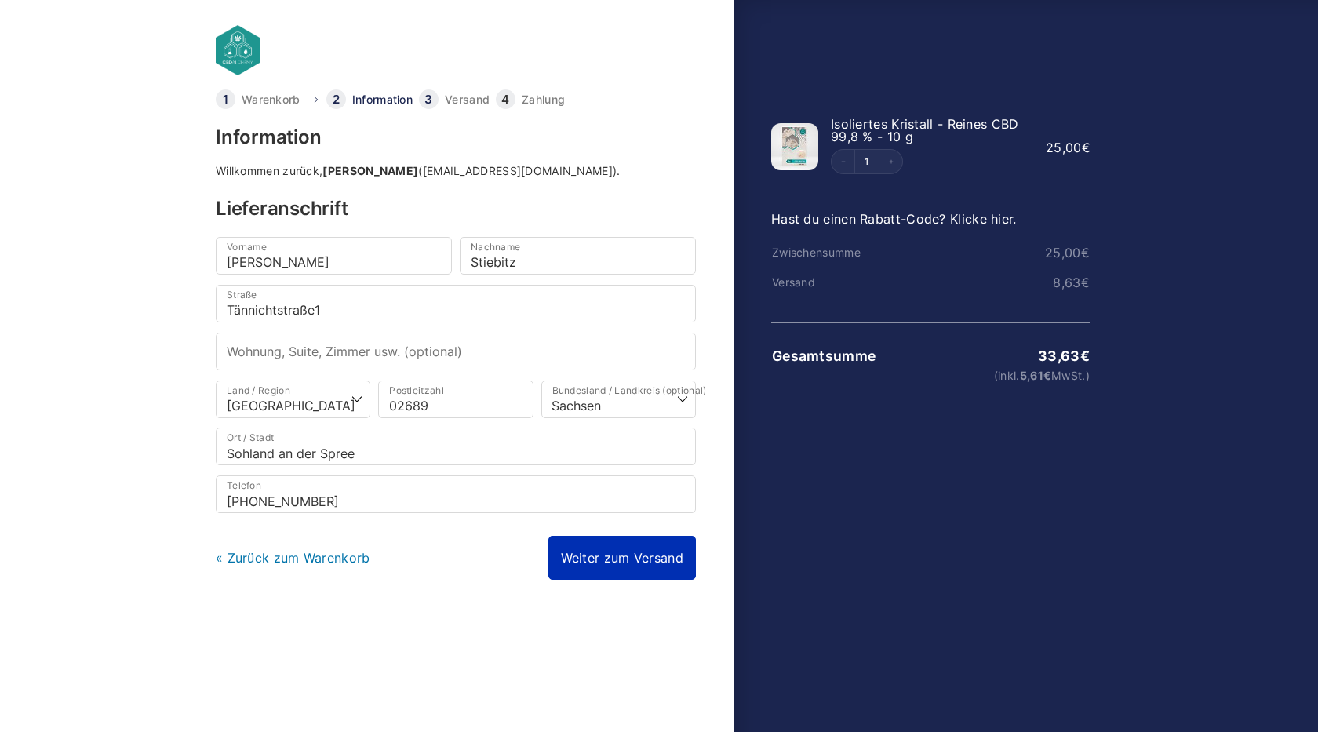
click at [584, 553] on link "Weiter zum Versand" at bounding box center [621, 558] width 147 height 44
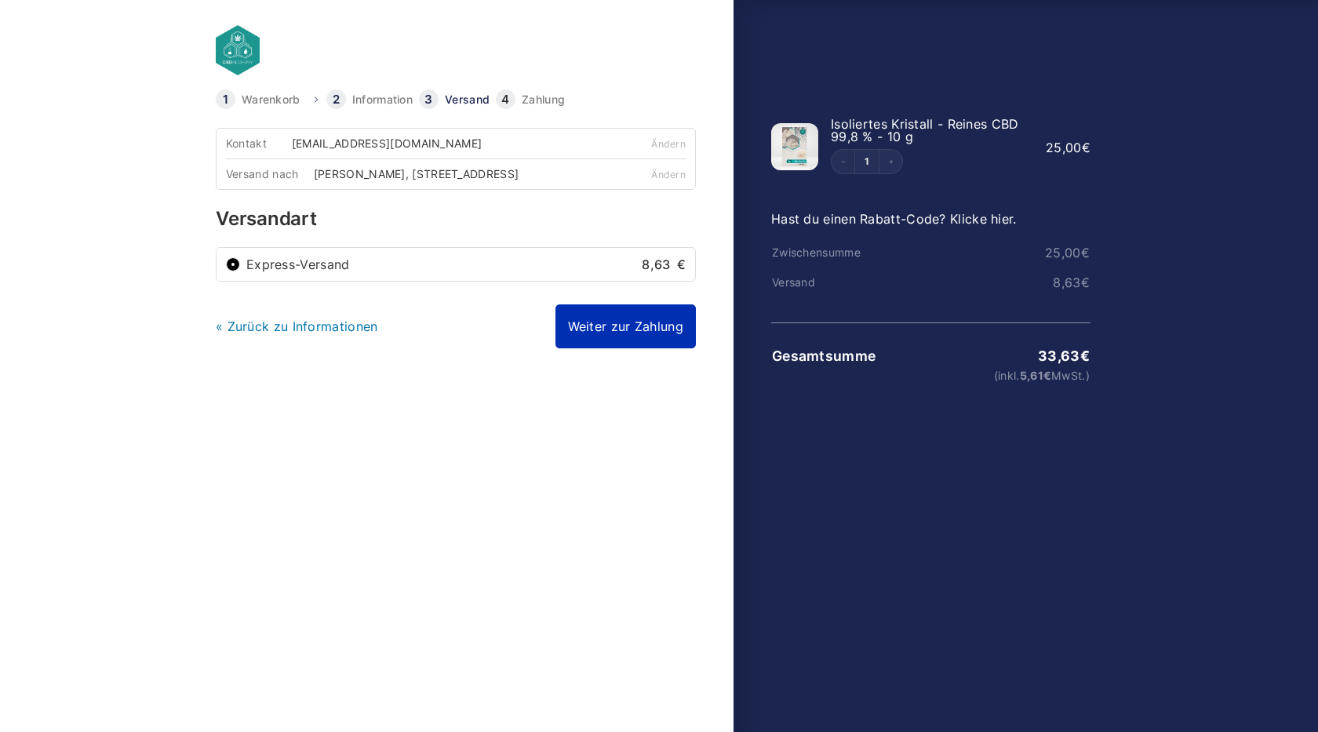
click at [621, 333] on link "Weiter zur Zahlung" at bounding box center [625, 326] width 140 height 44
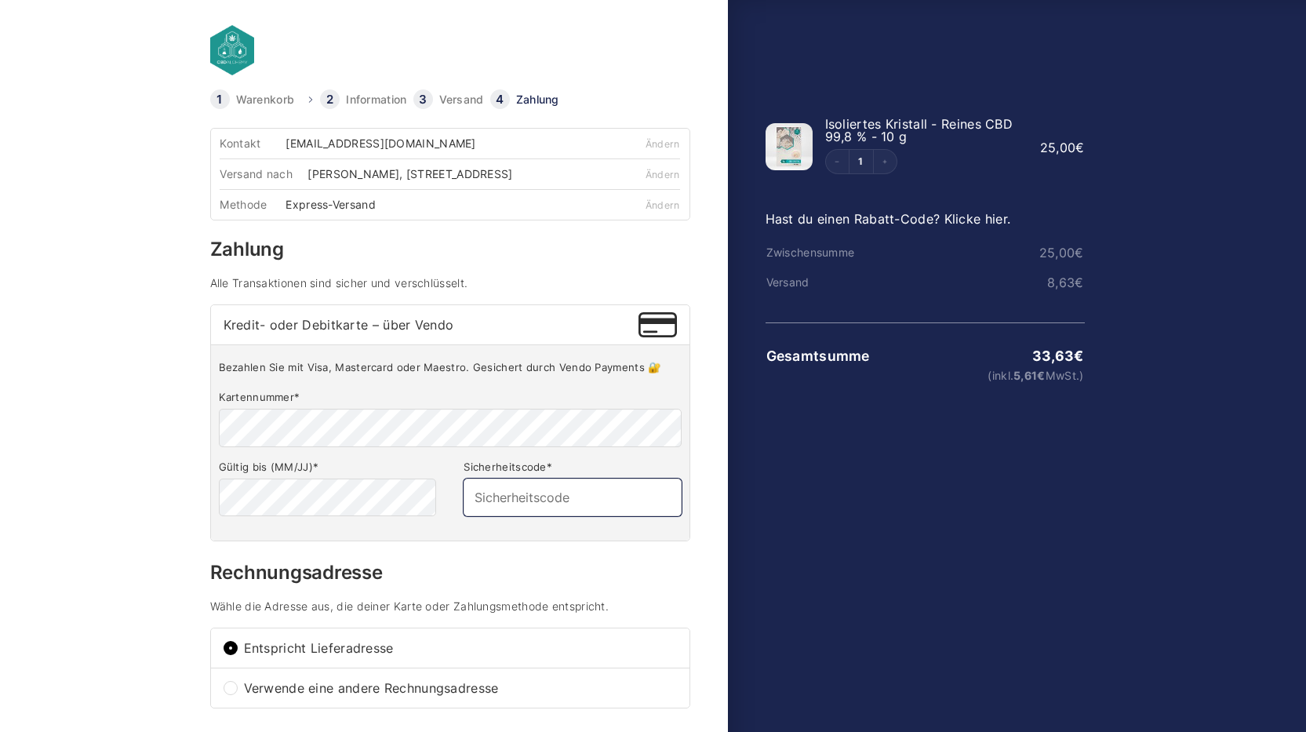
click at [532, 505] on input "Sicherheitscode *" at bounding box center [572, 498] width 217 height 38
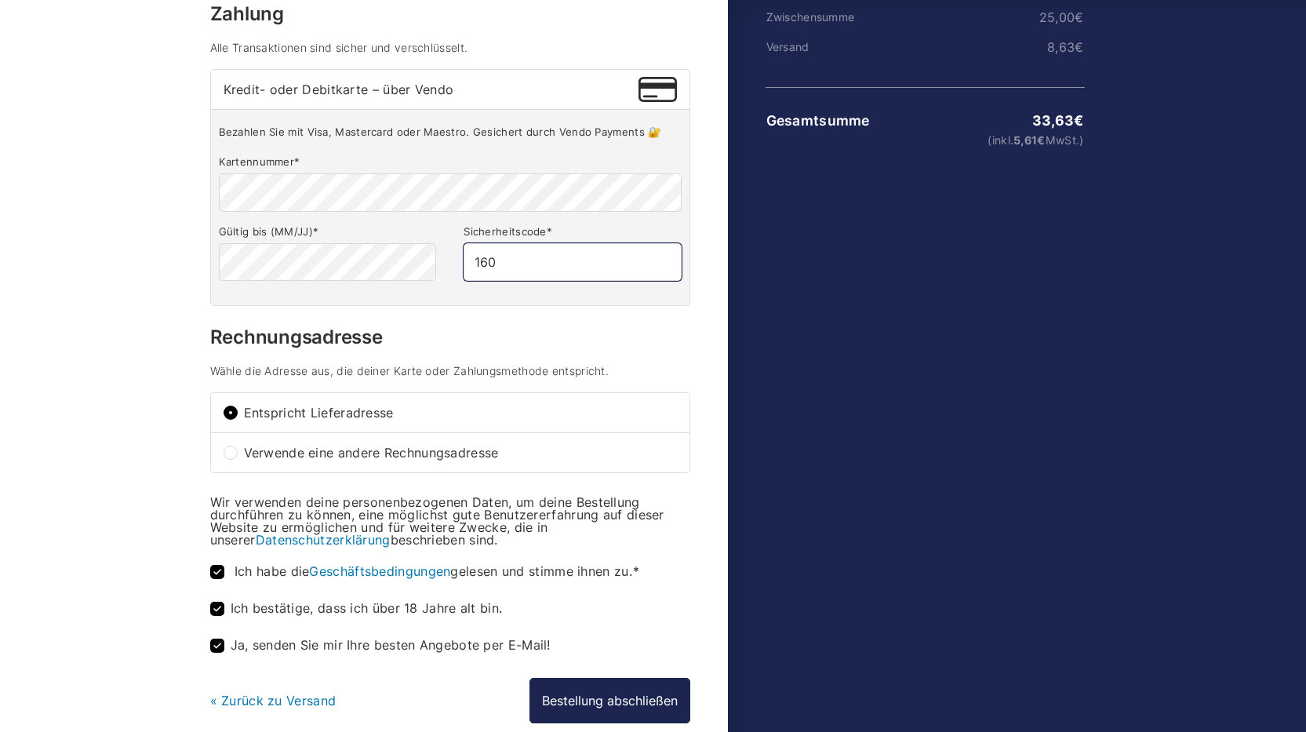
scroll to position [314, 0]
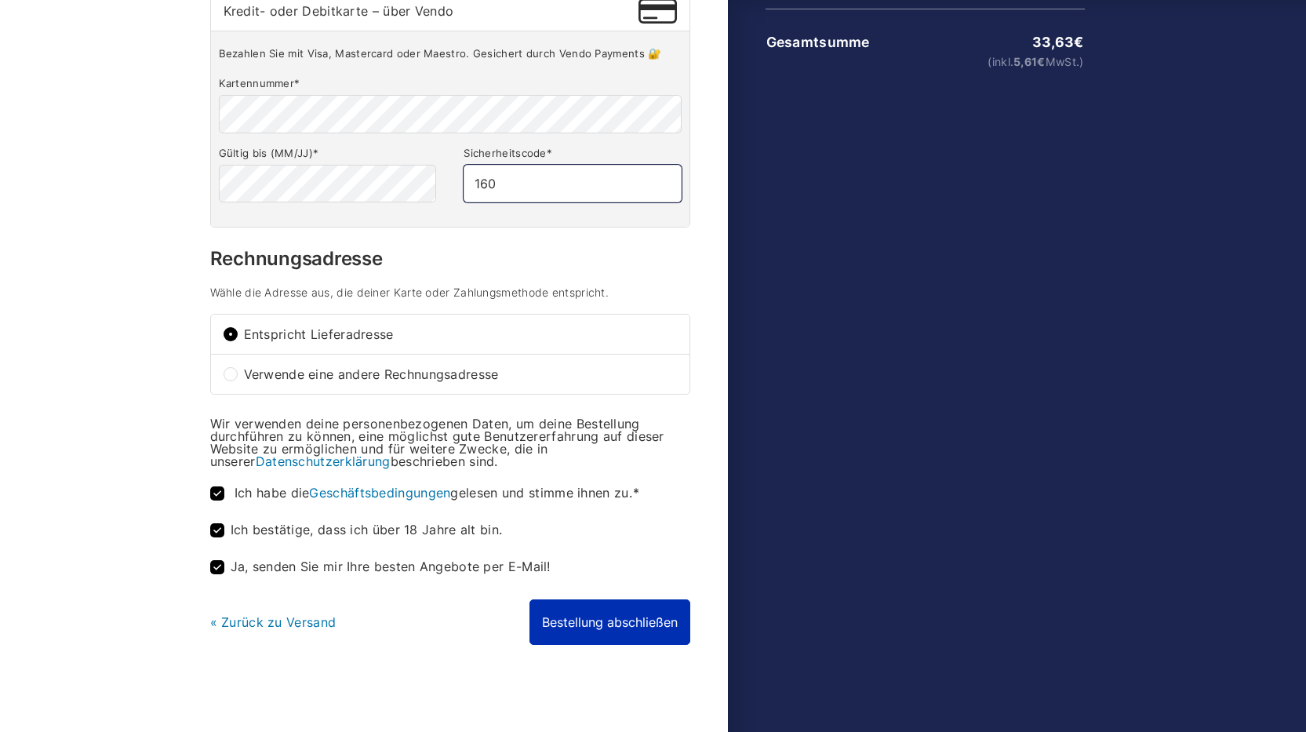
type input "160"
click at [610, 645] on button "Bestellung abschließen" at bounding box center [610, 621] width 161 height 45
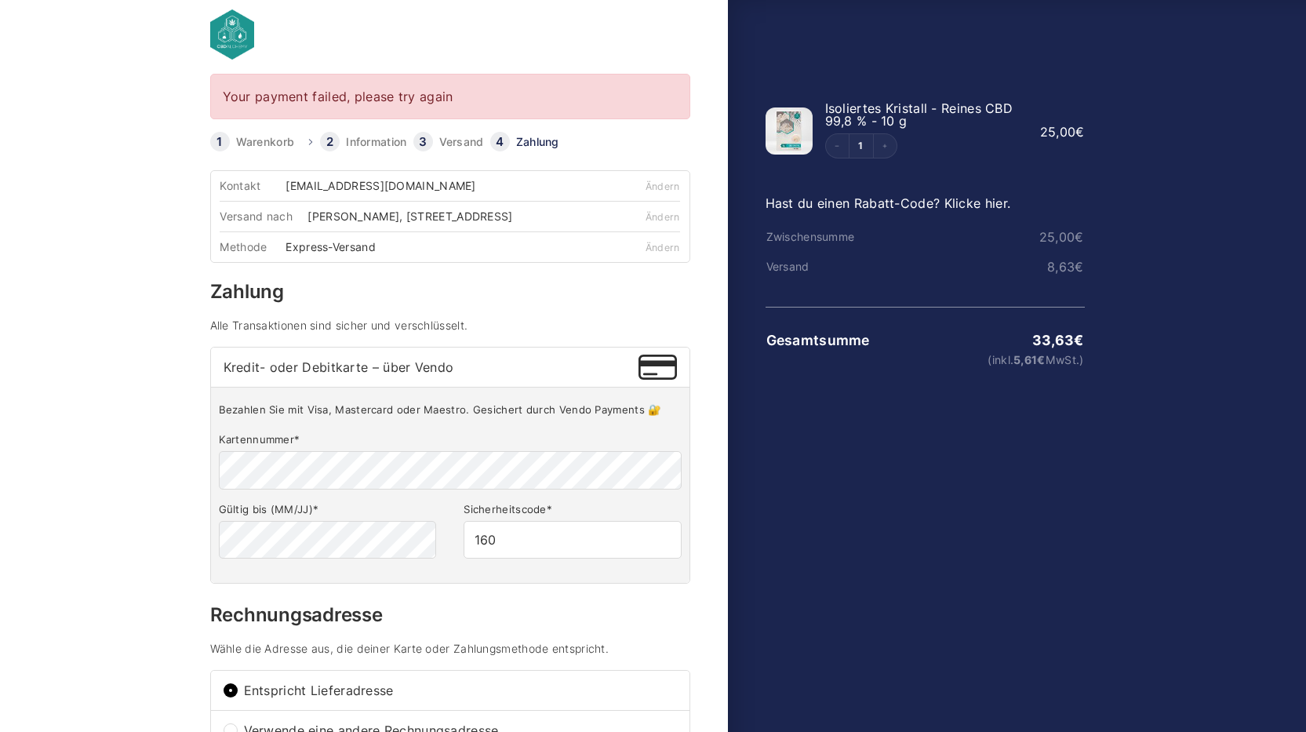
scroll to position [11, 0]
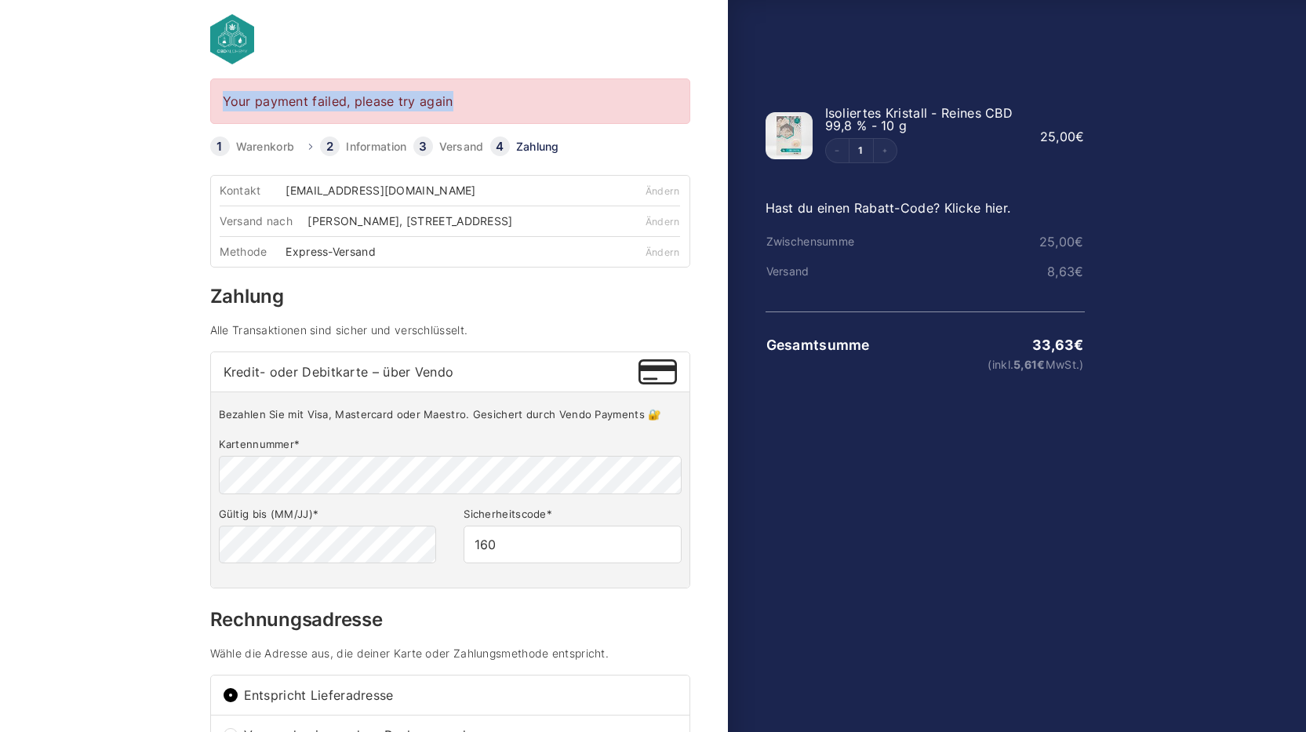
drag, startPoint x: 459, startPoint y: 102, endPoint x: 140, endPoint y: 104, distance: 318.5
click at [140, 104] on body "Your payment failed, please try again [GEOGRAPHIC_DATA] Information Versand Zah…" at bounding box center [653, 330] width 1306 height 682
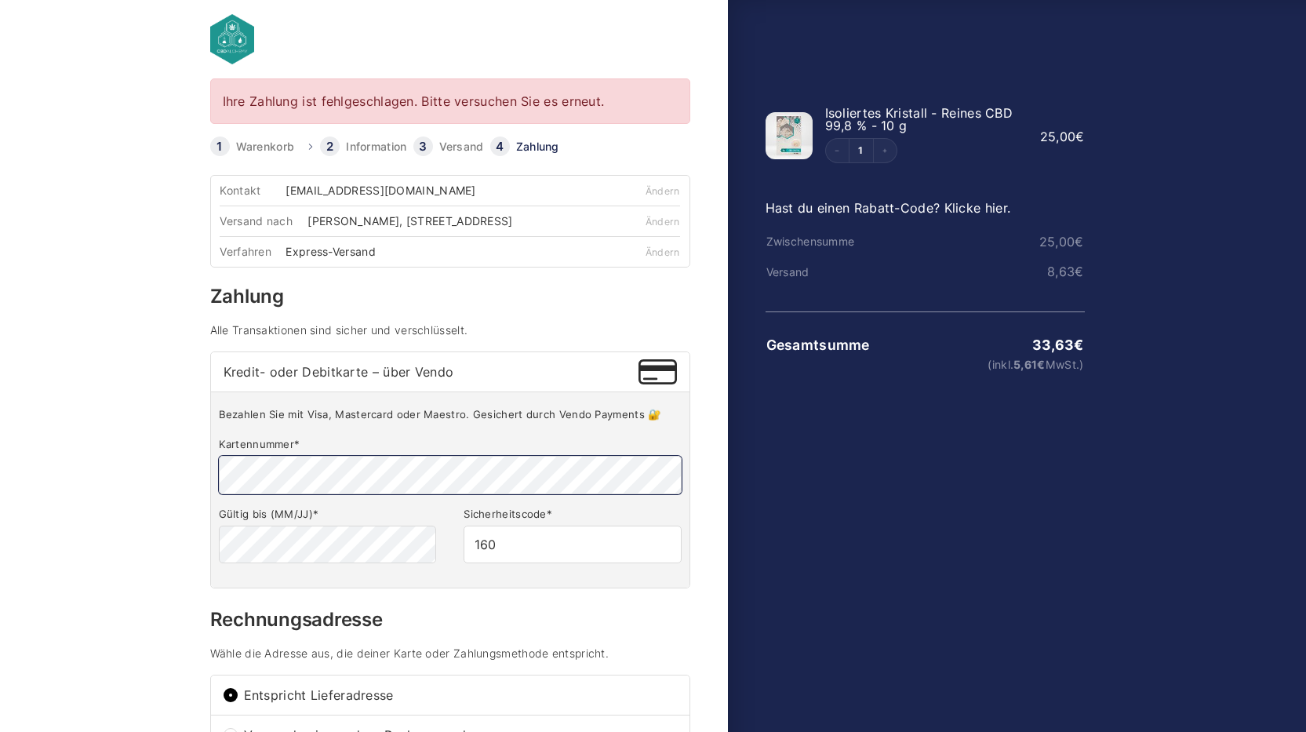
click at [36, 459] on body "Ihre Zahlung ist fehlgeschlagen. Bitte versuchen Sie es erneut. [GEOGRAPHIC_DAT…" at bounding box center [653, 330] width 1306 height 682
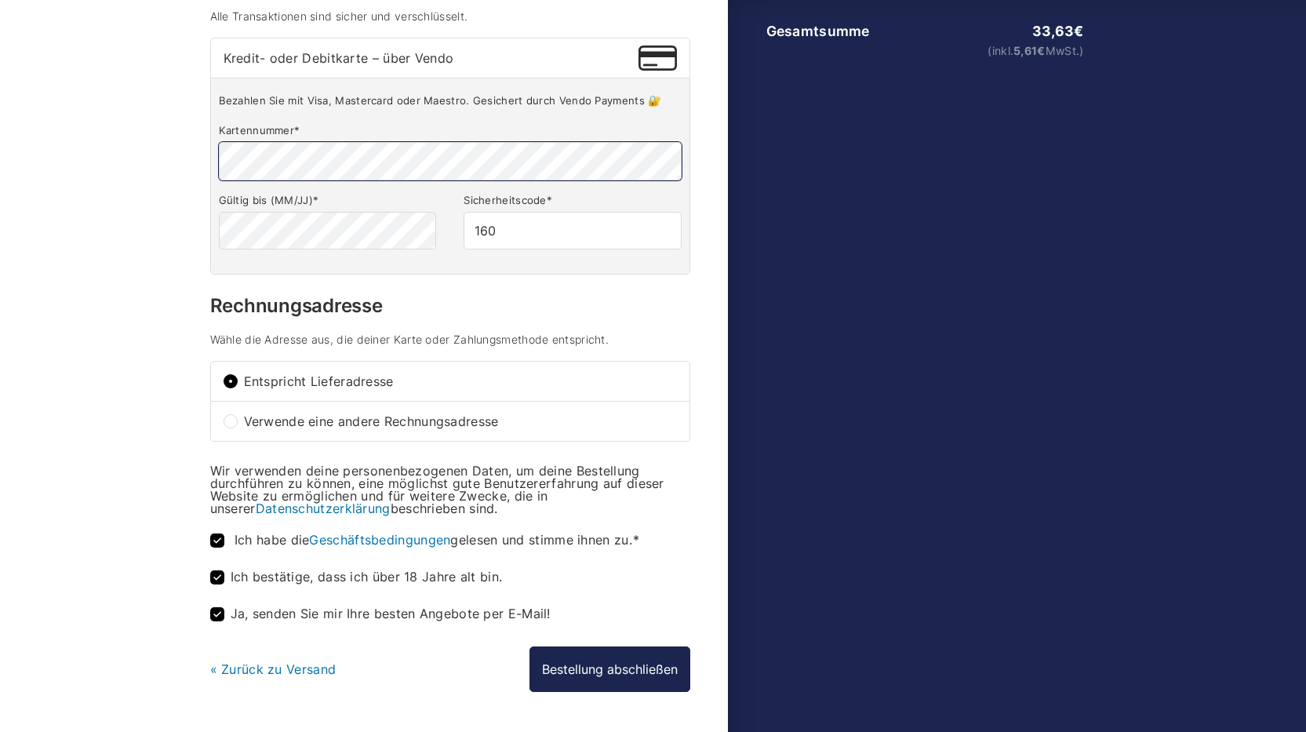
scroll to position [388, 0]
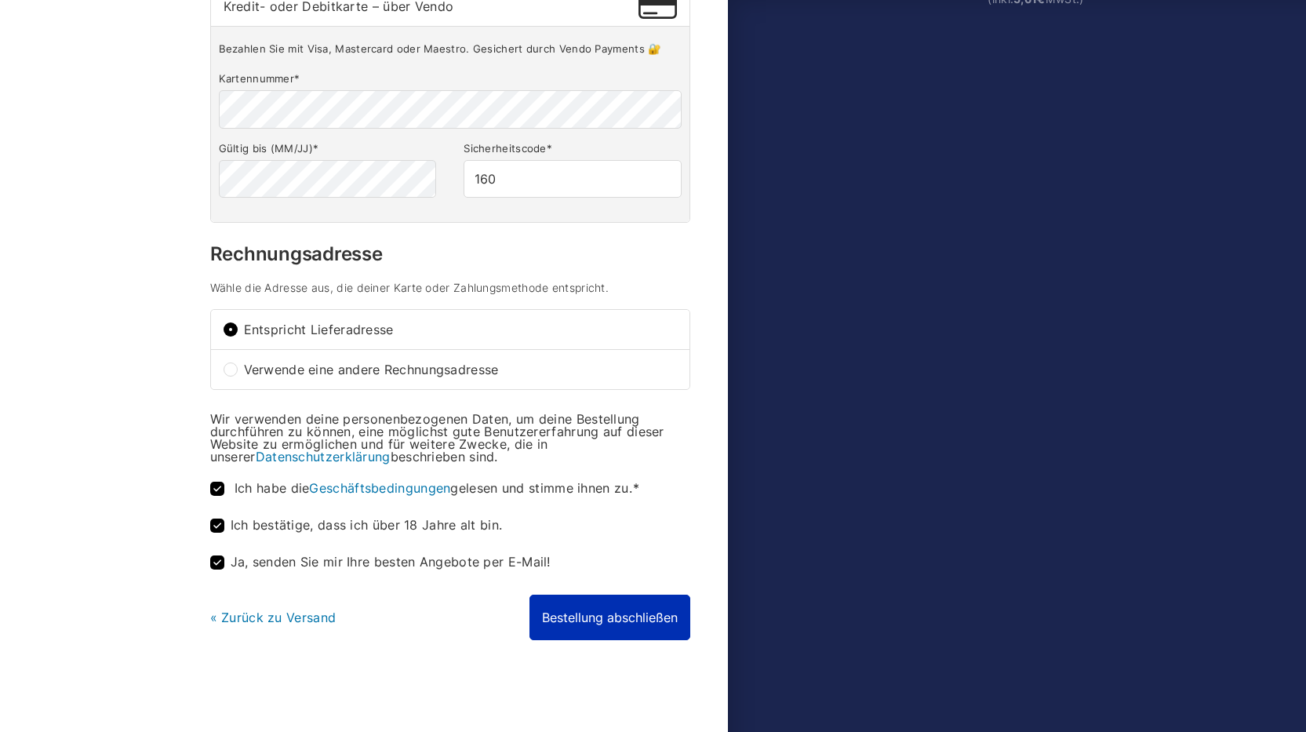
click at [591, 620] on button "Bestellung abschließen" at bounding box center [610, 617] width 161 height 45
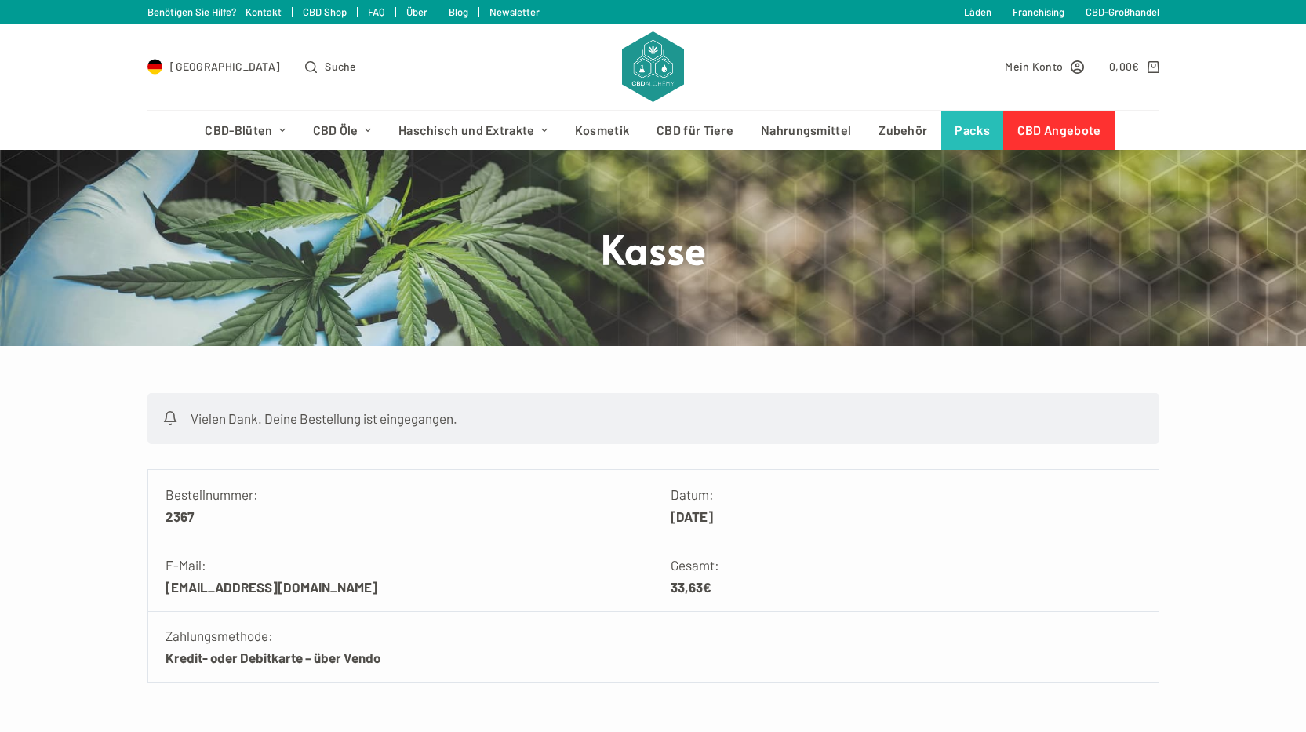
click at [1033, 163] on div at bounding box center [653, 248] width 1306 height 196
